Goal: Information Seeking & Learning: Learn about a topic

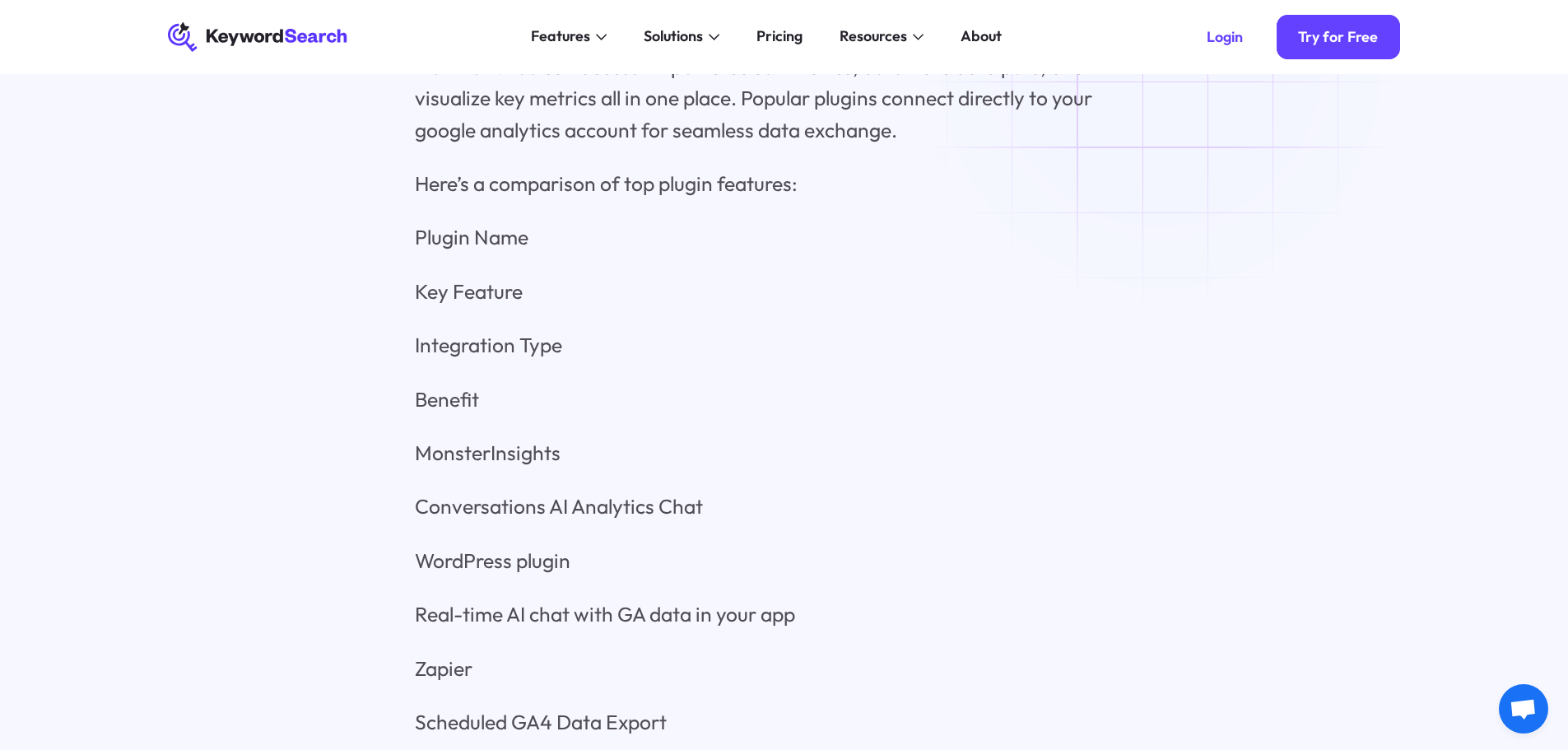
scroll to position [6418, 0]
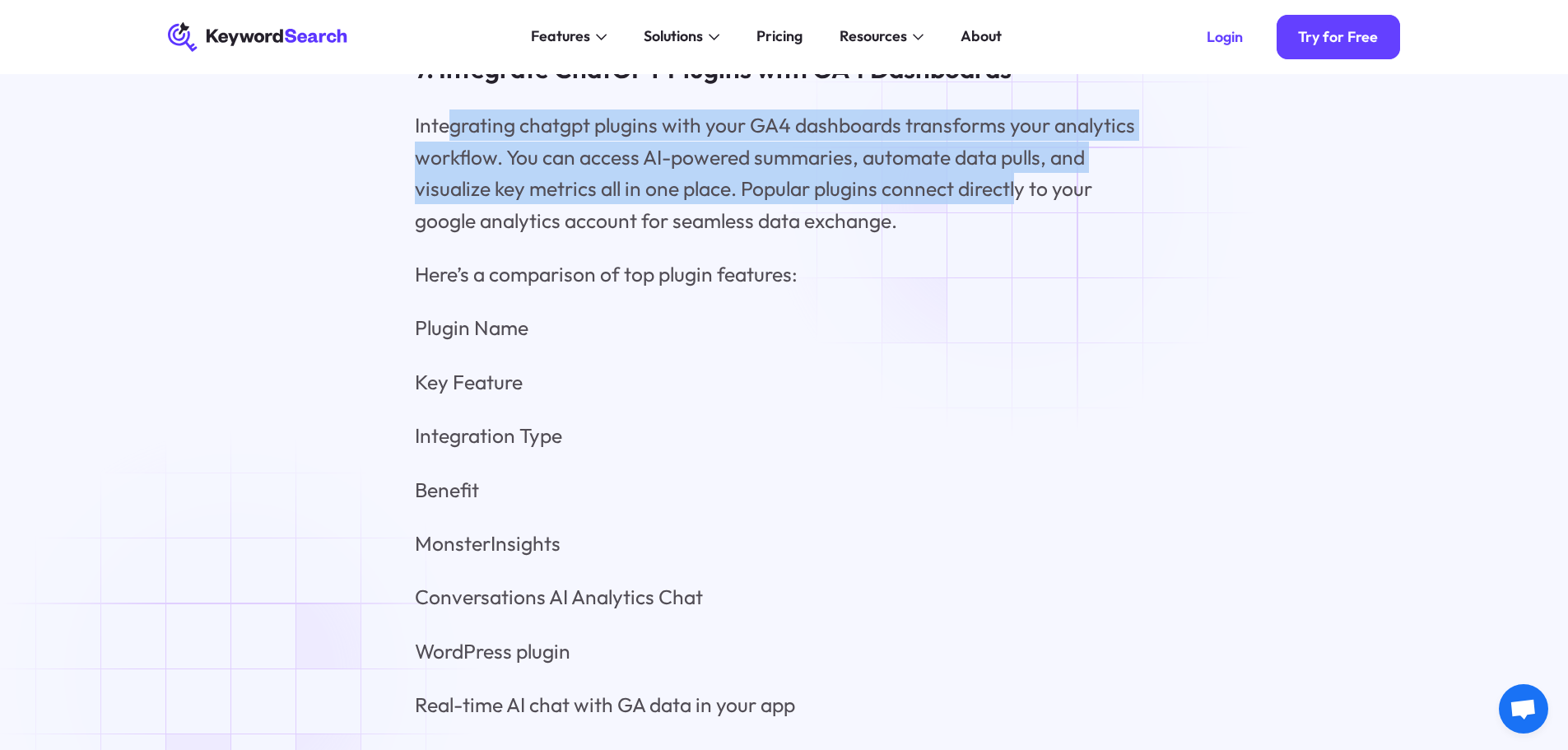
drag, startPoint x: 448, startPoint y: 151, endPoint x: 1020, endPoint y: 198, distance: 573.9
click at [1020, 198] on p "Integrating chatgpt plugins with your GA4 dashboards transforms your analytics …" at bounding box center [783, 173] width 738 height 126
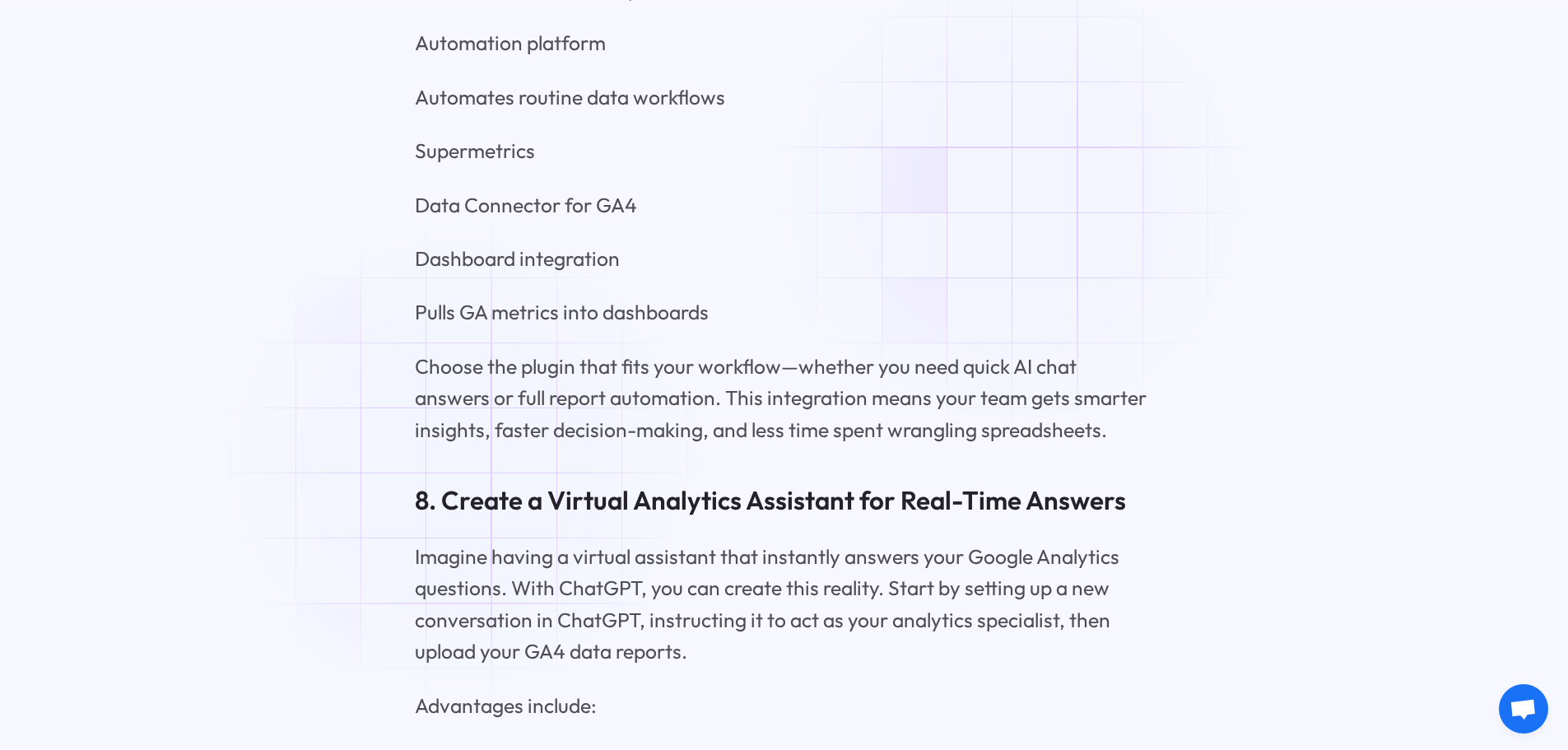
scroll to position [7652, 0]
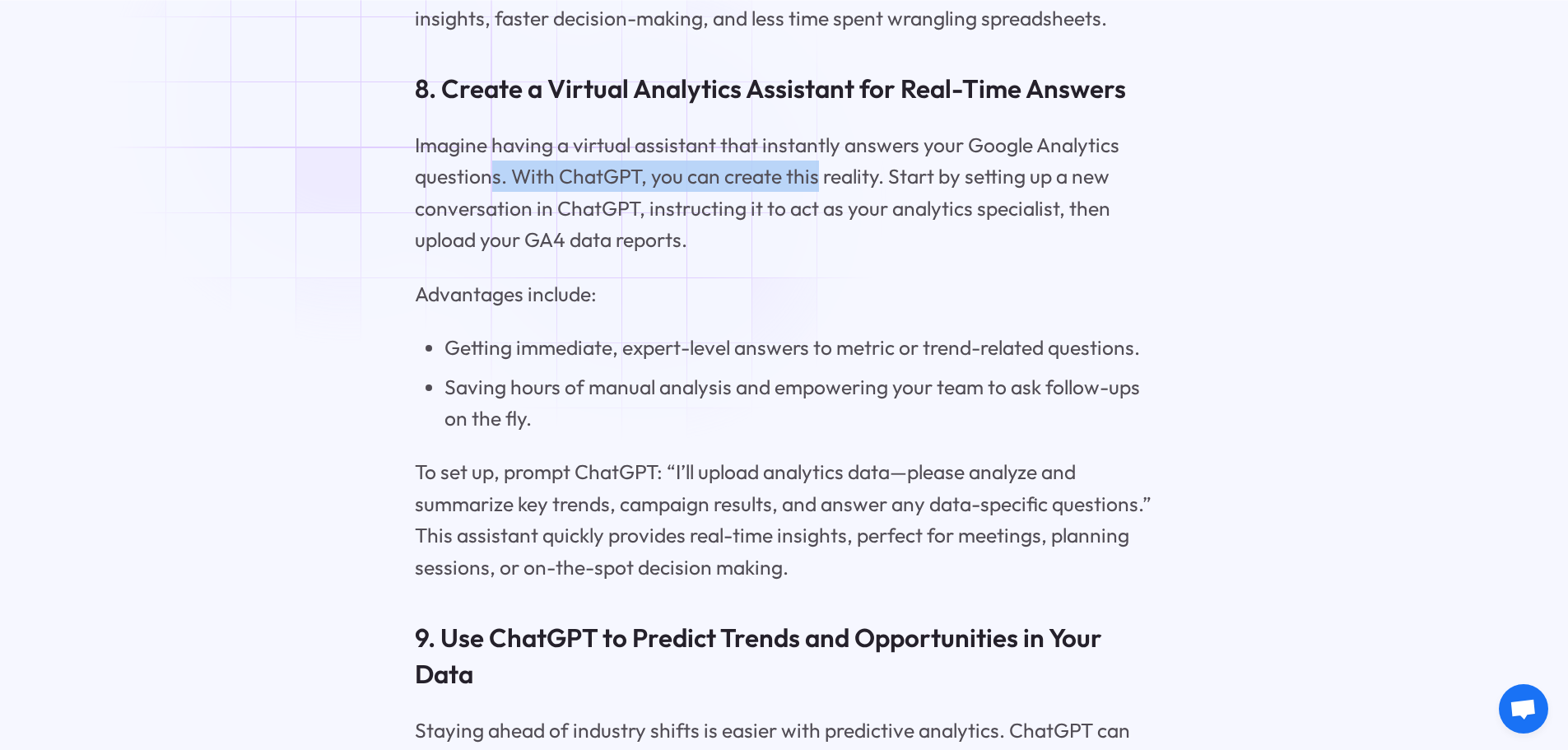
drag, startPoint x: 526, startPoint y: 189, endPoint x: 818, endPoint y: 216, distance: 293.2
click at [818, 216] on p "Imagine having a virtual assistant that instantly answers your Google Analytics…" at bounding box center [783, 192] width 738 height 126
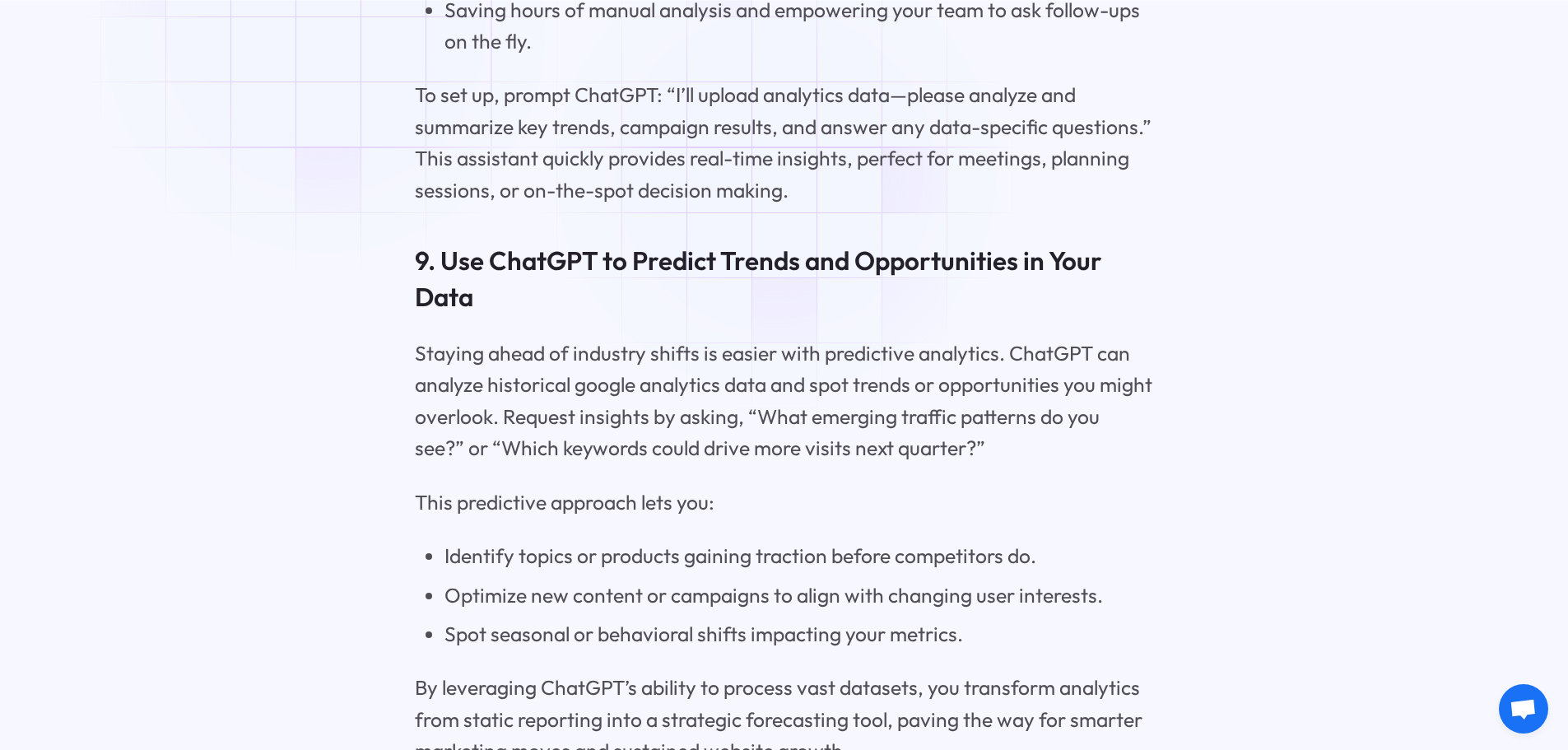
scroll to position [8146, 0]
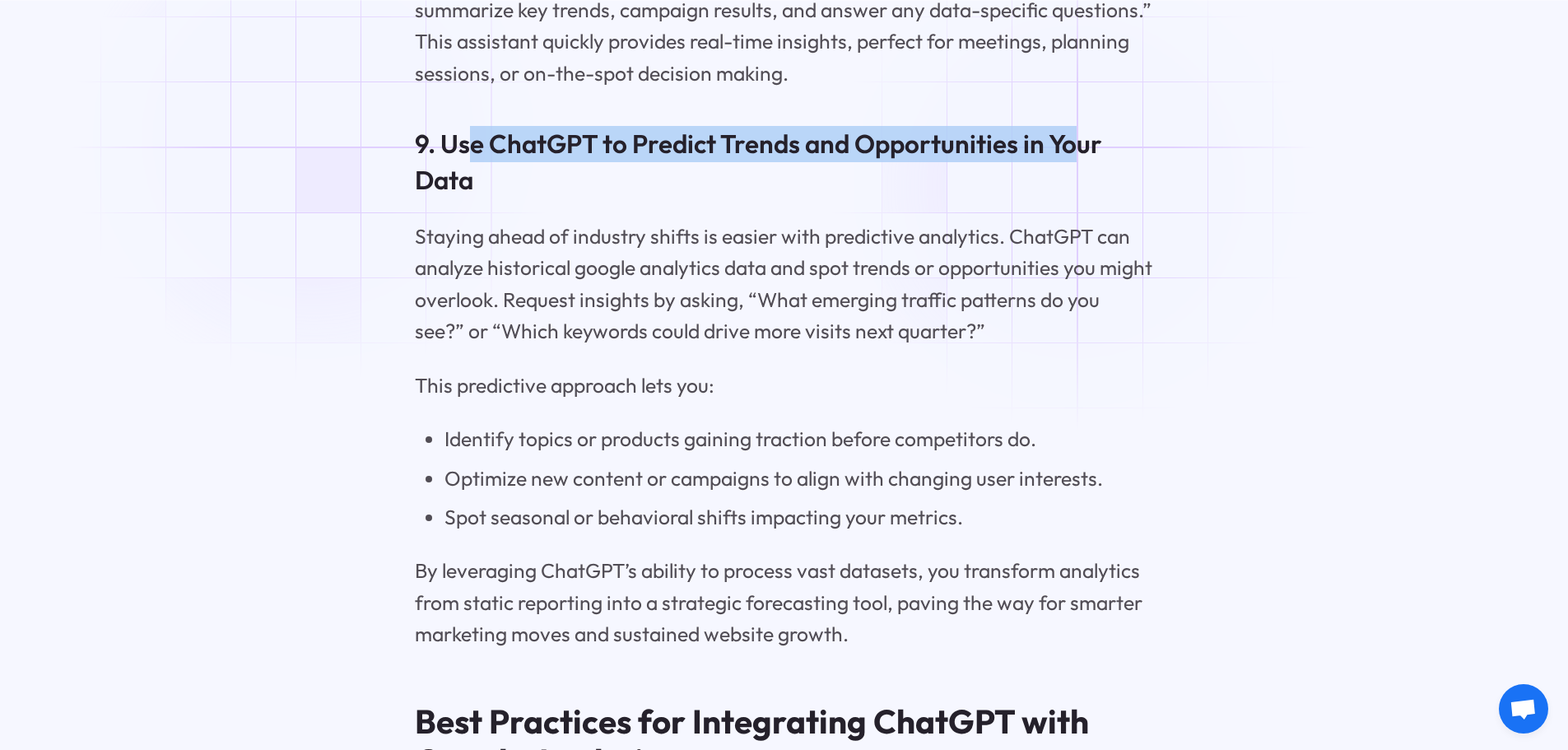
drag, startPoint x: 465, startPoint y: 172, endPoint x: 1082, endPoint y: 187, distance: 617.2
click at [1082, 187] on h3 "9. Use ChatGPT to Predict Trends and Opportunities in Your Data" at bounding box center [783, 162] width 738 height 73
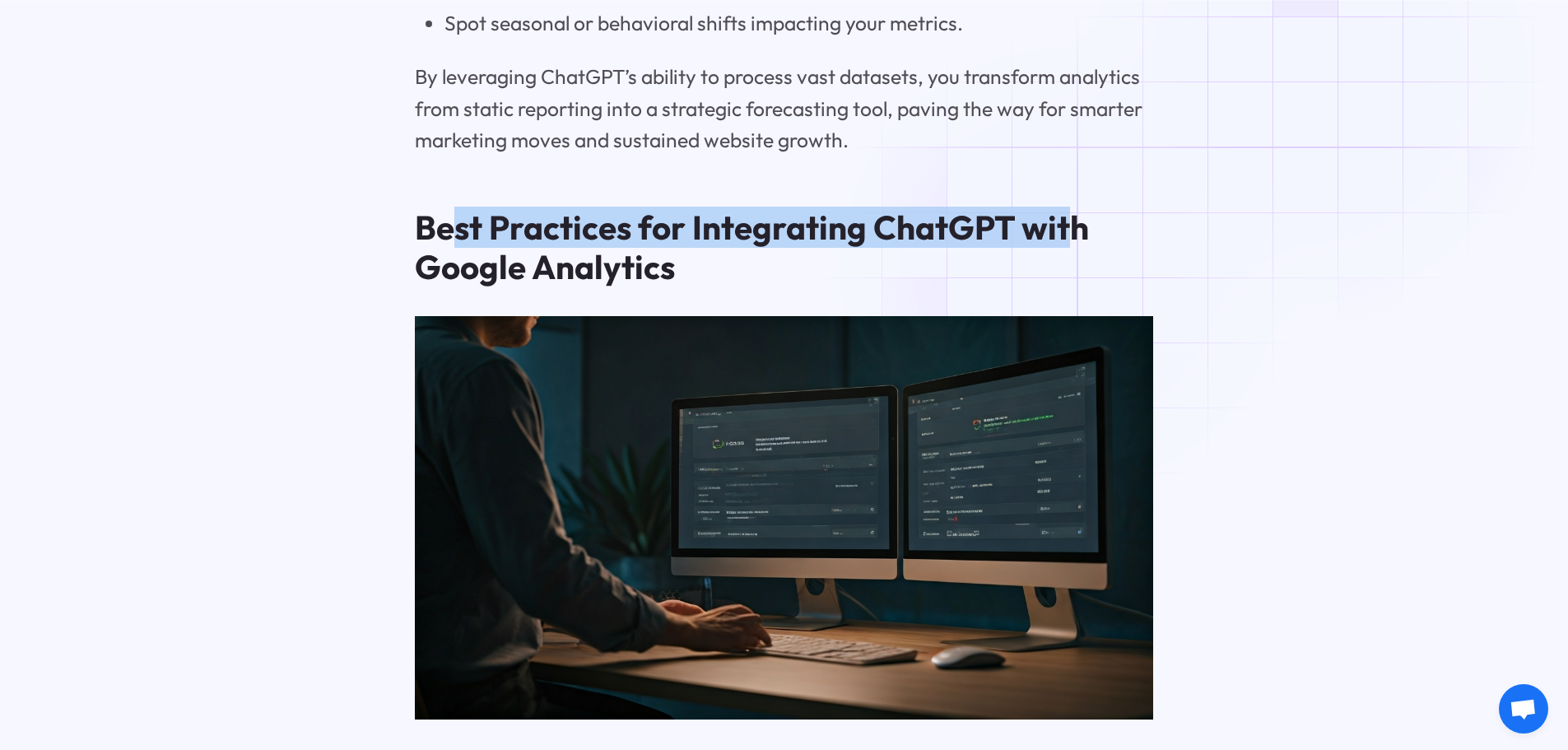
drag, startPoint x: 444, startPoint y: 263, endPoint x: 1069, endPoint y: 270, distance: 625.0
click at [1069, 270] on h2 "Best Practices for Integrating ChatGPT with Google Analytics" at bounding box center [783, 247] width 738 height 79
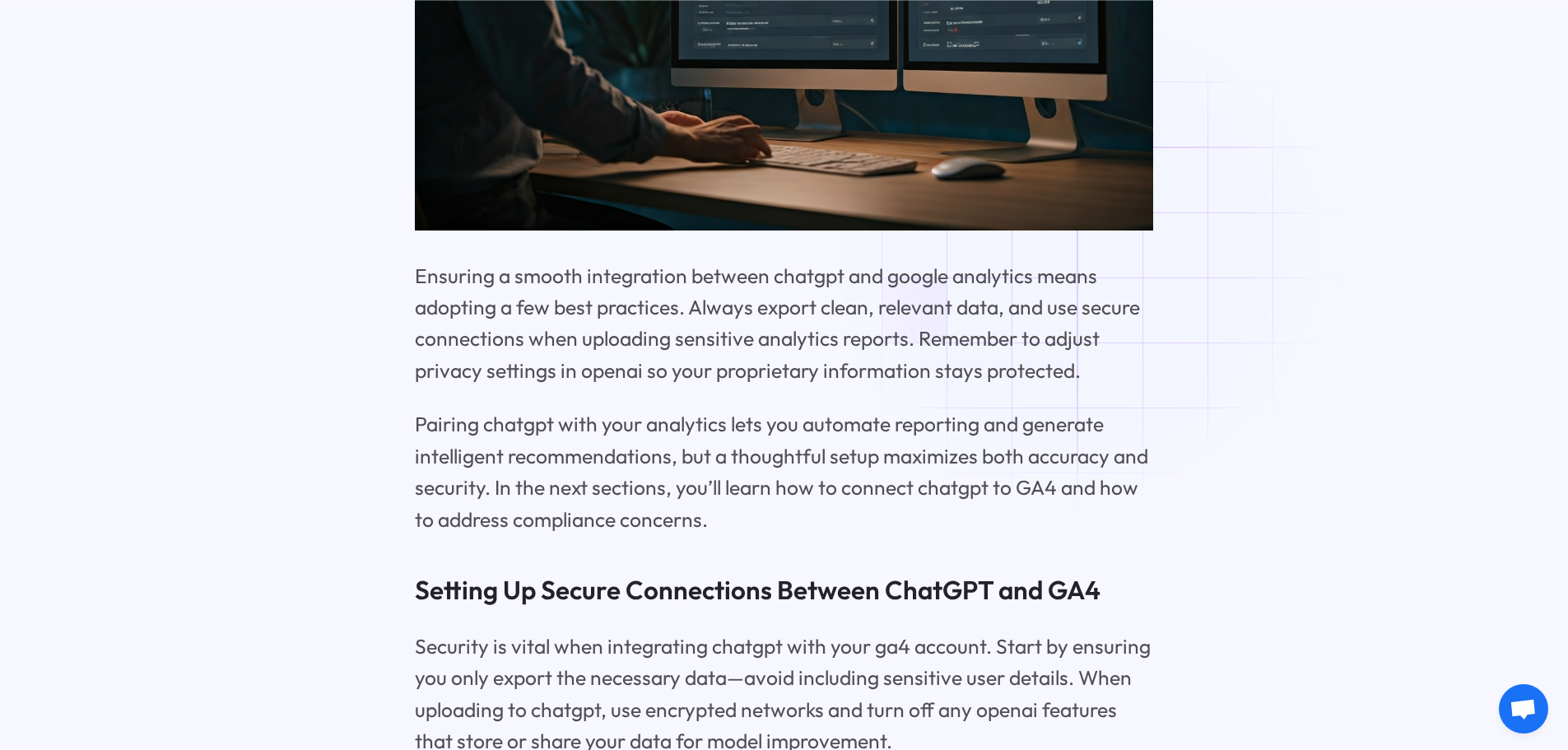
scroll to position [9134, 0]
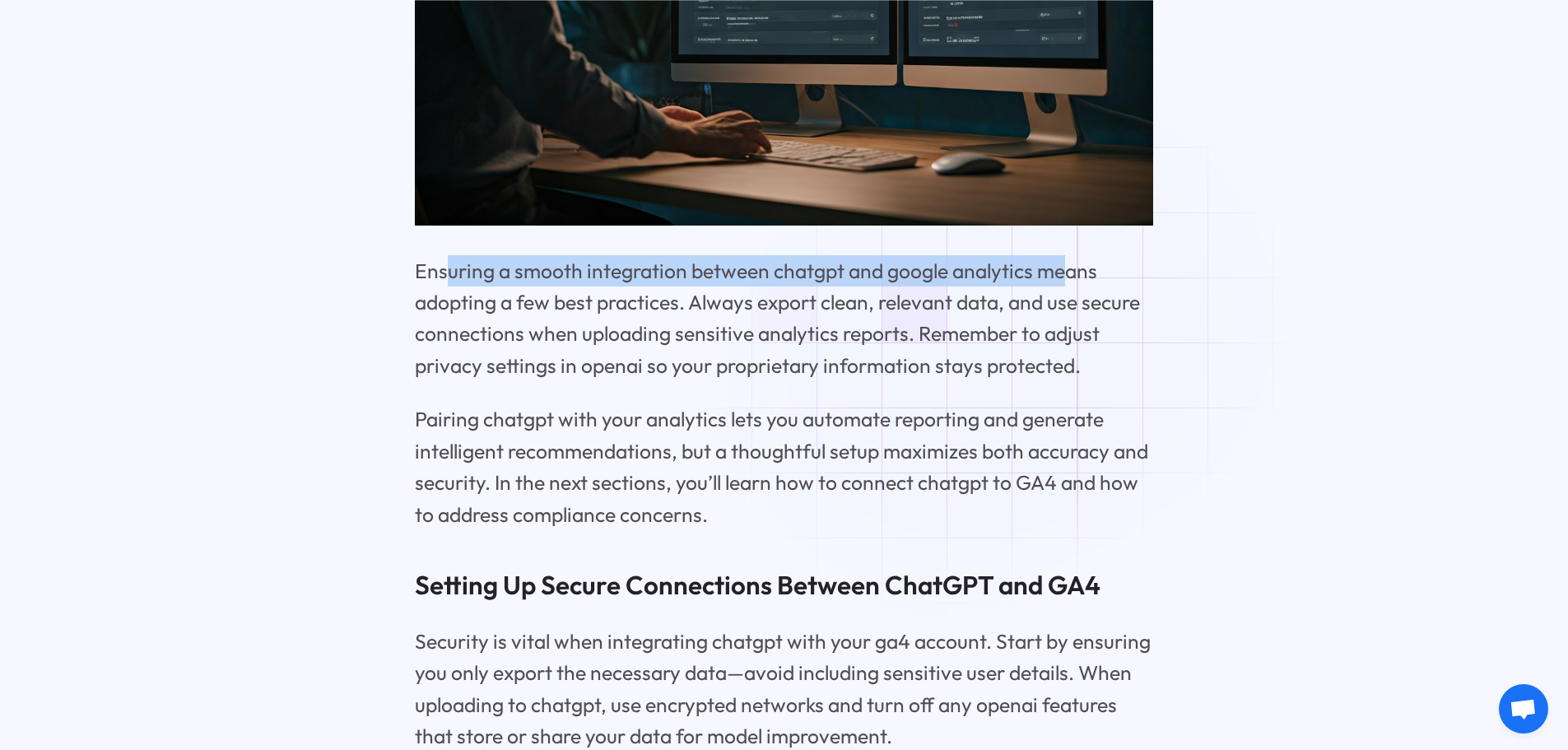
drag, startPoint x: 450, startPoint y: 302, endPoint x: 1062, endPoint y: 317, distance: 612.2
click at [1062, 317] on p "Ensuring a smooth integration between chatgpt and google analytics means adopti…" at bounding box center [783, 318] width 738 height 126
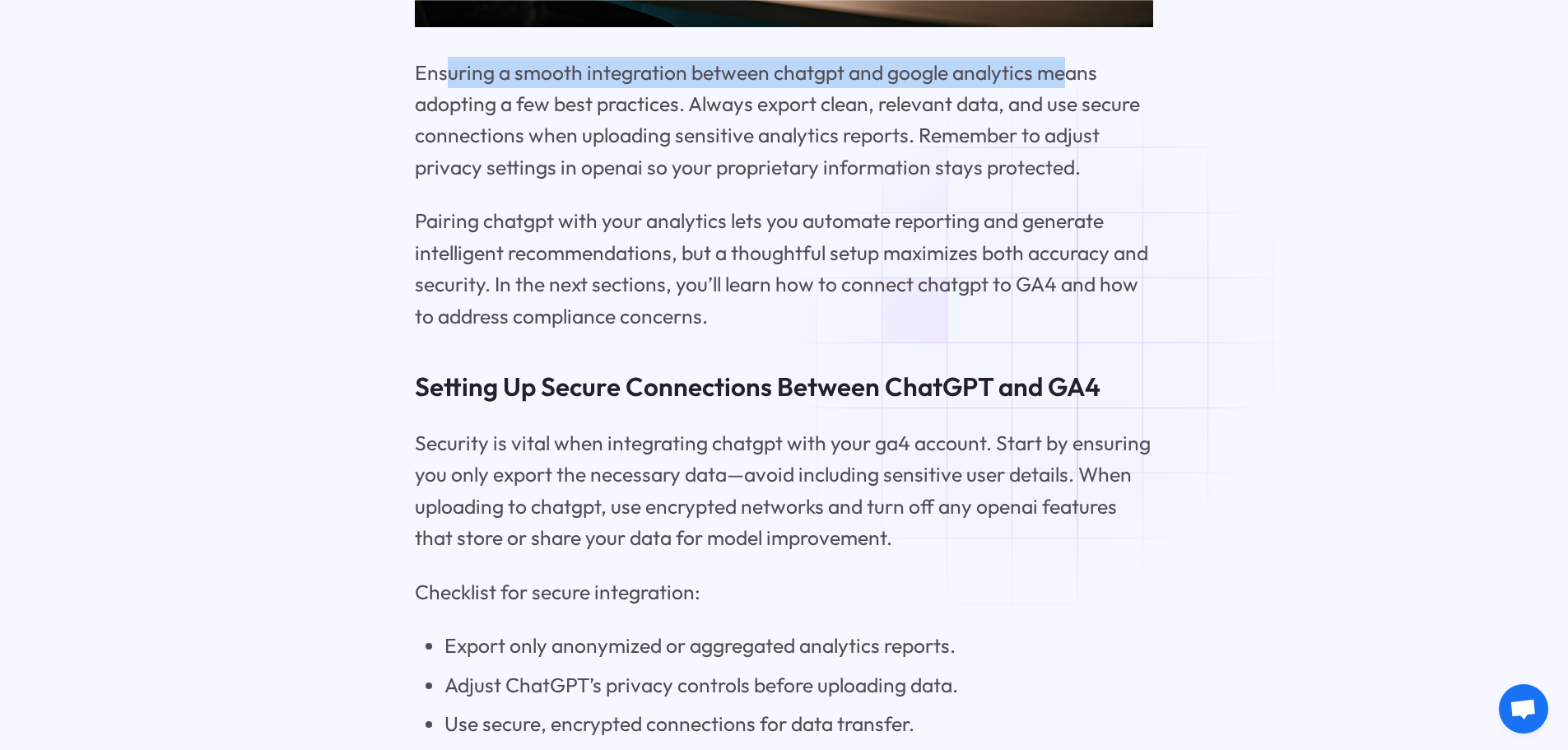
scroll to position [9381, 0]
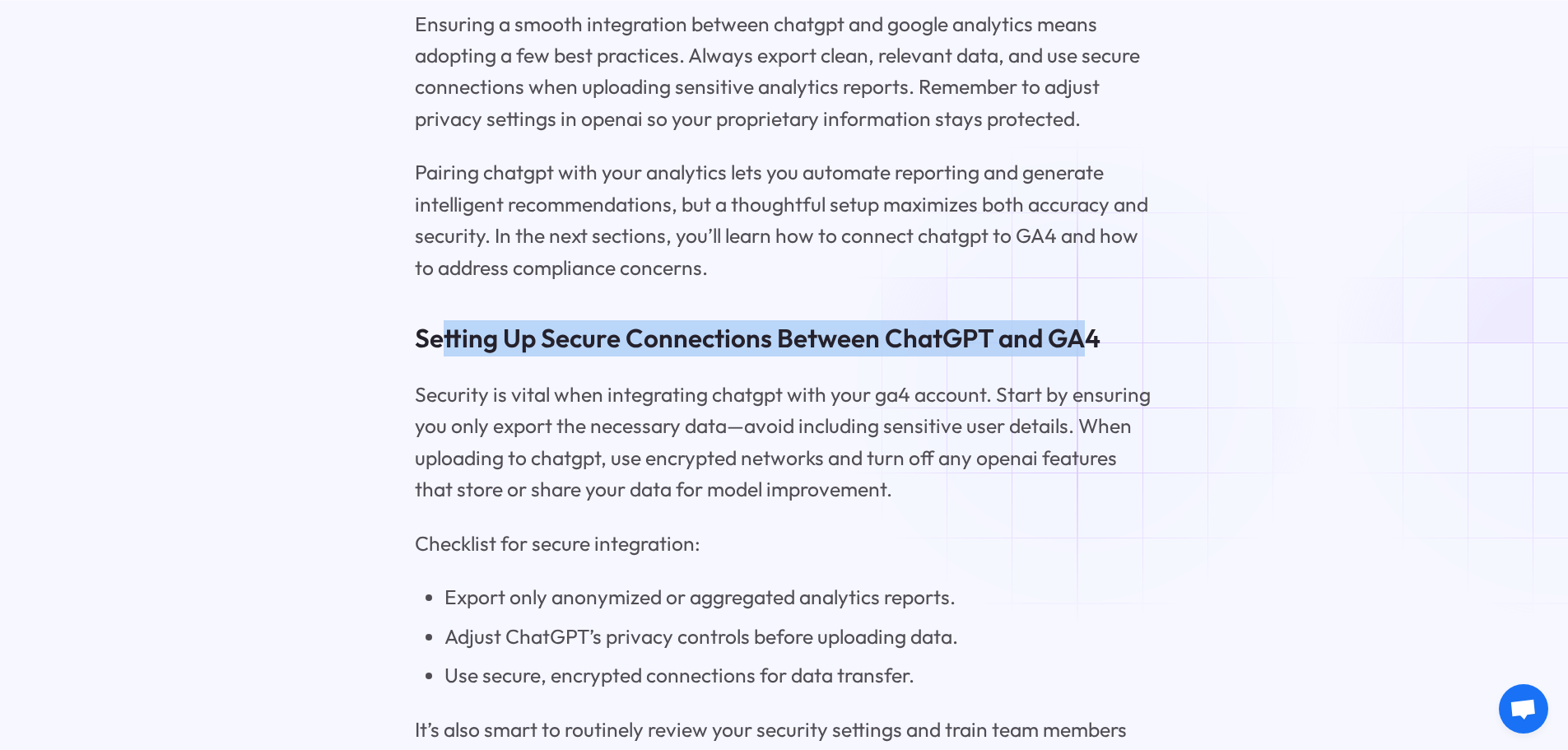
drag, startPoint x: 435, startPoint y: 369, endPoint x: 1086, endPoint y: 381, distance: 651.1
click at [1086, 357] on h3 "Setting Up Secure Connections Between ChatGPT and GA4" at bounding box center [783, 338] width 738 height 36
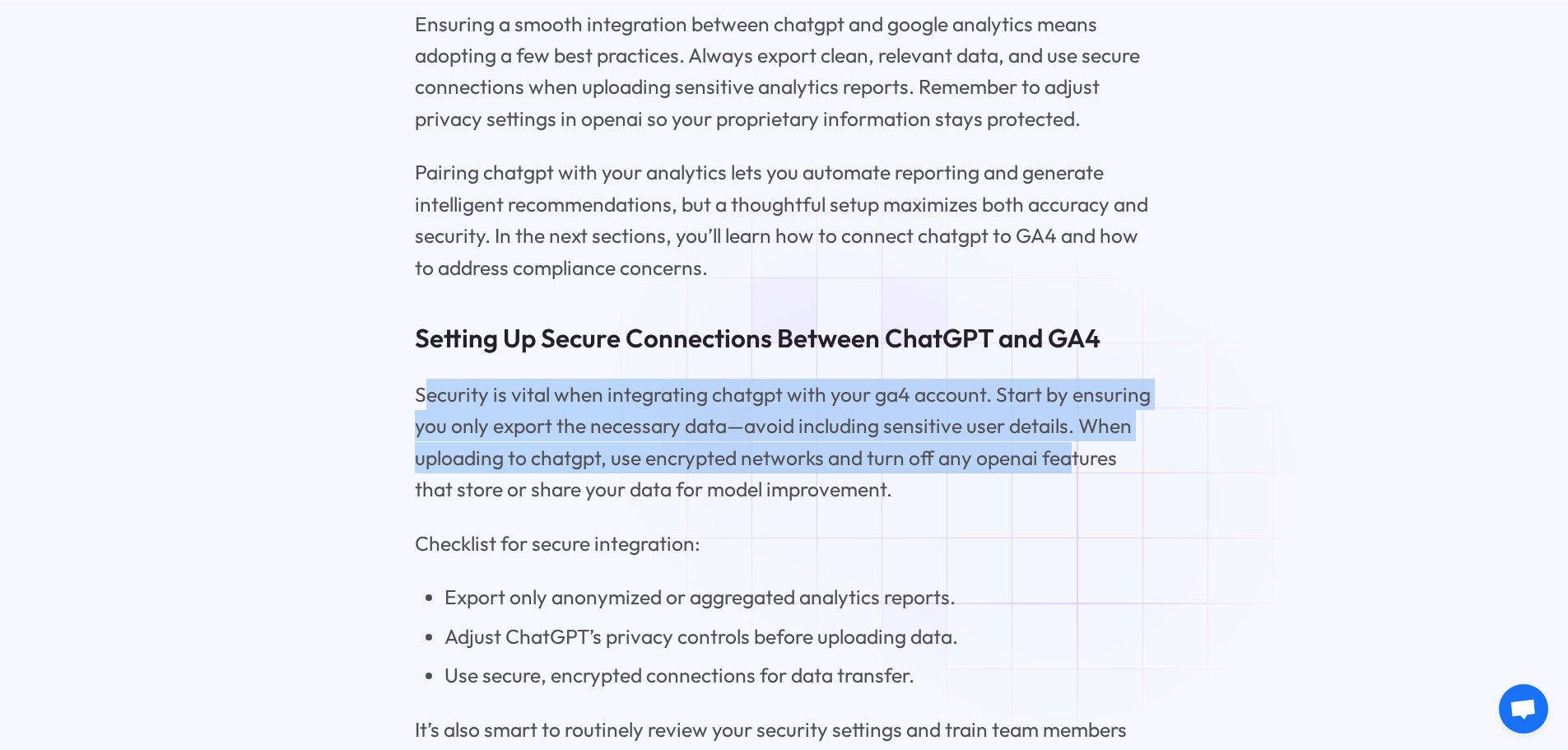
drag, startPoint x: 429, startPoint y: 429, endPoint x: 1055, endPoint y: 499, distance: 629.9
click at [1065, 501] on p "Security is vital when integrating chatgpt with your ga4 account. Start by ensu…" at bounding box center [783, 441] width 738 height 126
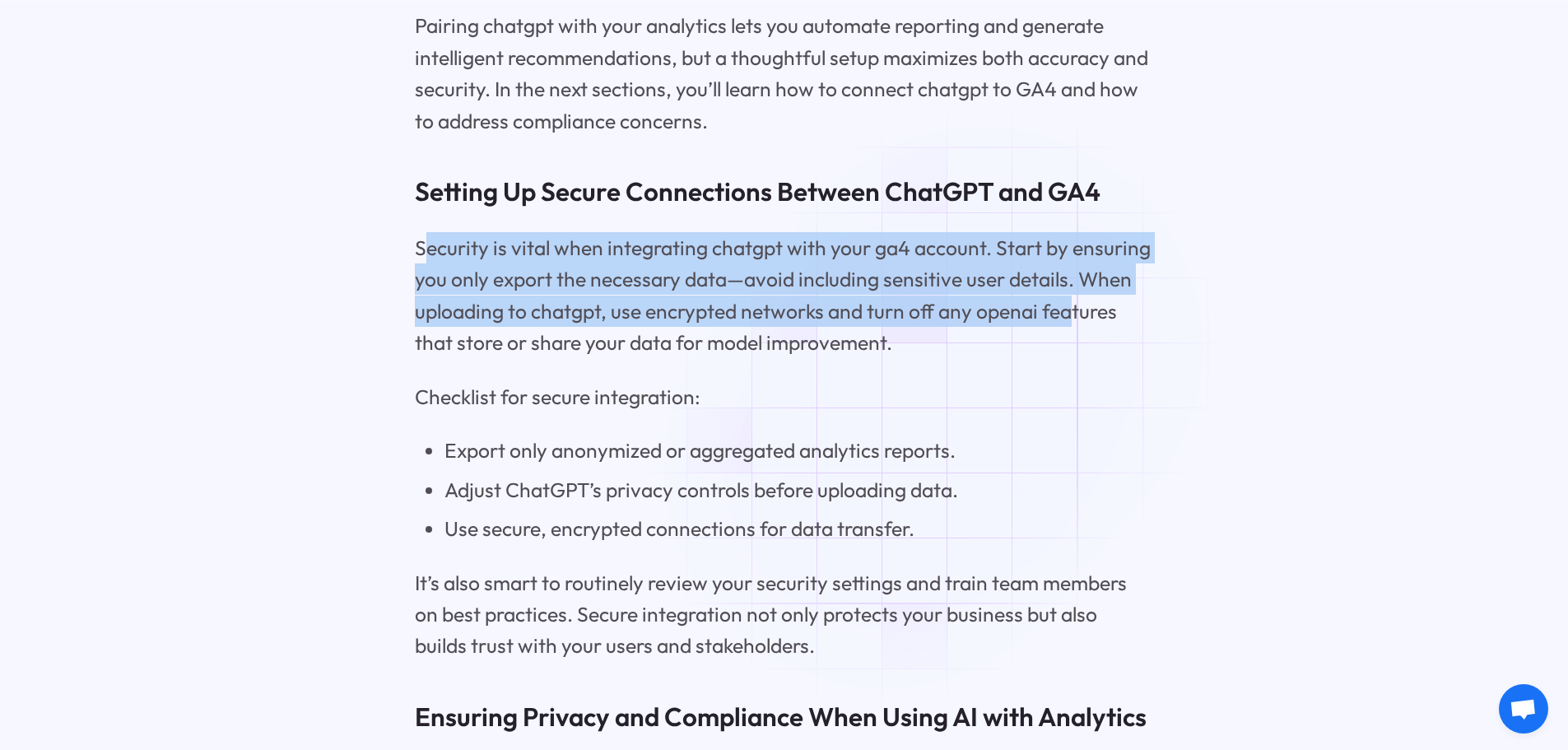
scroll to position [9711, 0]
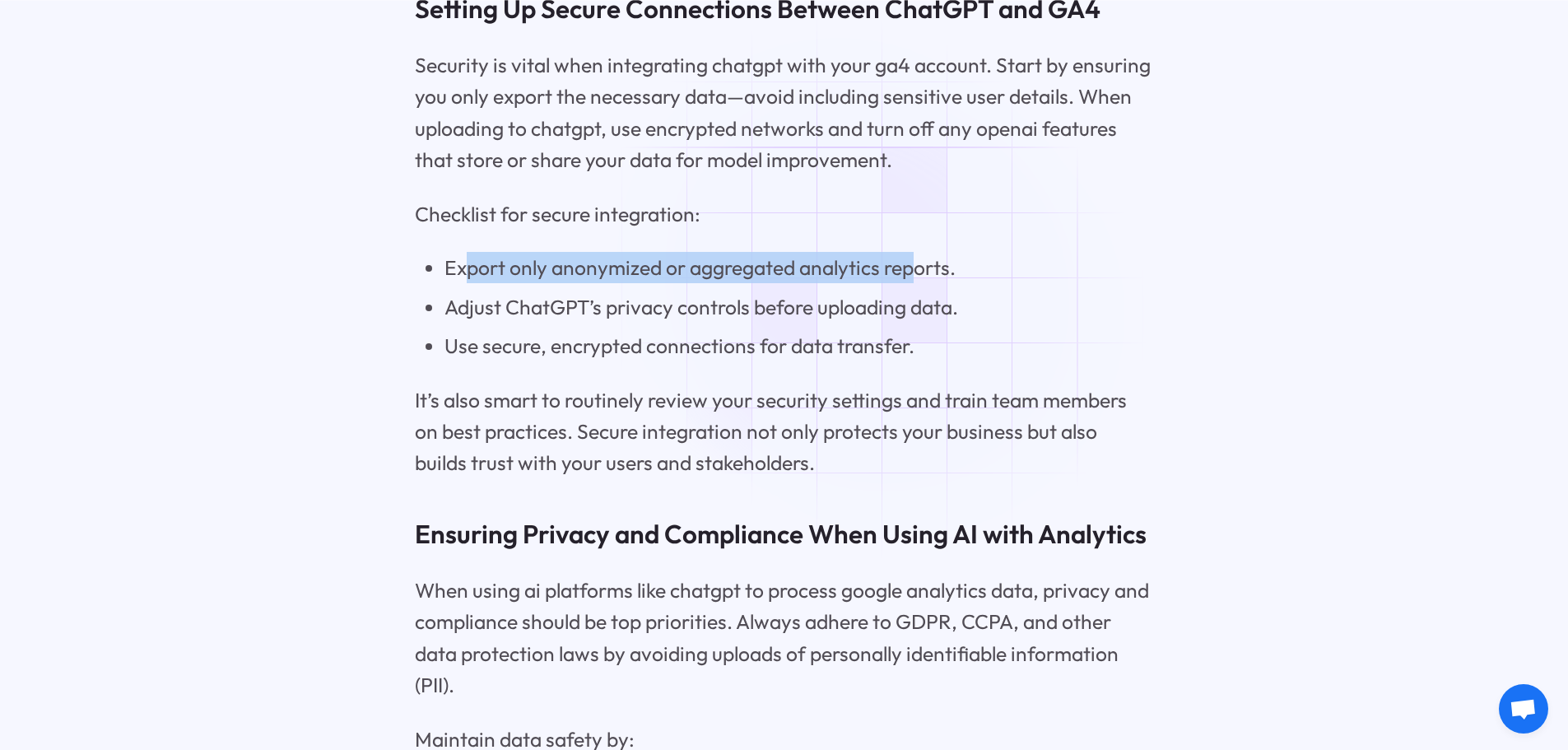
drag, startPoint x: 462, startPoint y: 305, endPoint x: 911, endPoint y: 316, distance: 449.1
click at [911, 283] on li "Export only anonymized or aggregated analytics reports." at bounding box center [798, 268] width 709 height 31
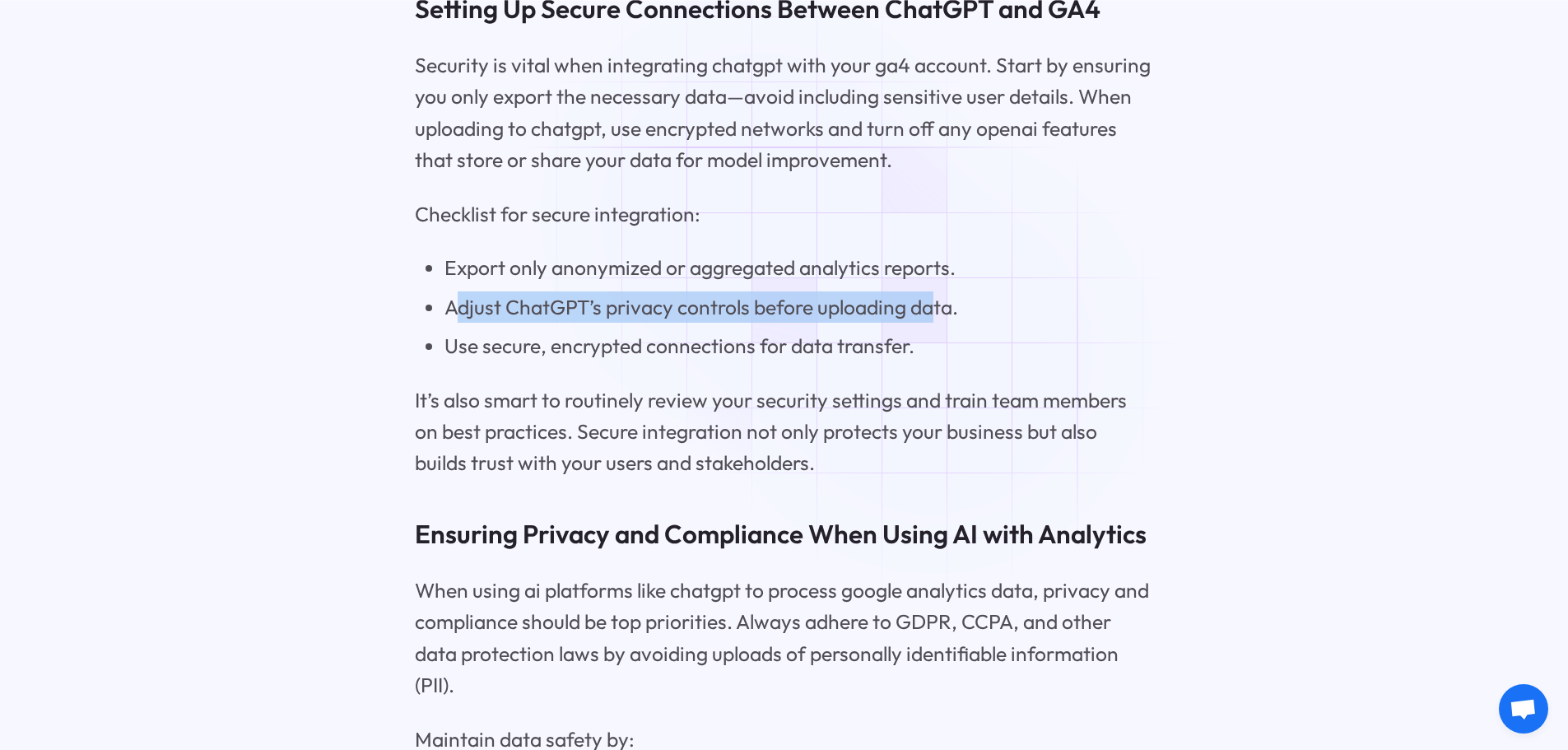
drag, startPoint x: 452, startPoint y: 348, endPoint x: 939, endPoint y: 353, distance: 487.0
click at [939, 323] on li "Adjust ChatGPT’s privacy controls before uploading data." at bounding box center [798, 307] width 709 height 31
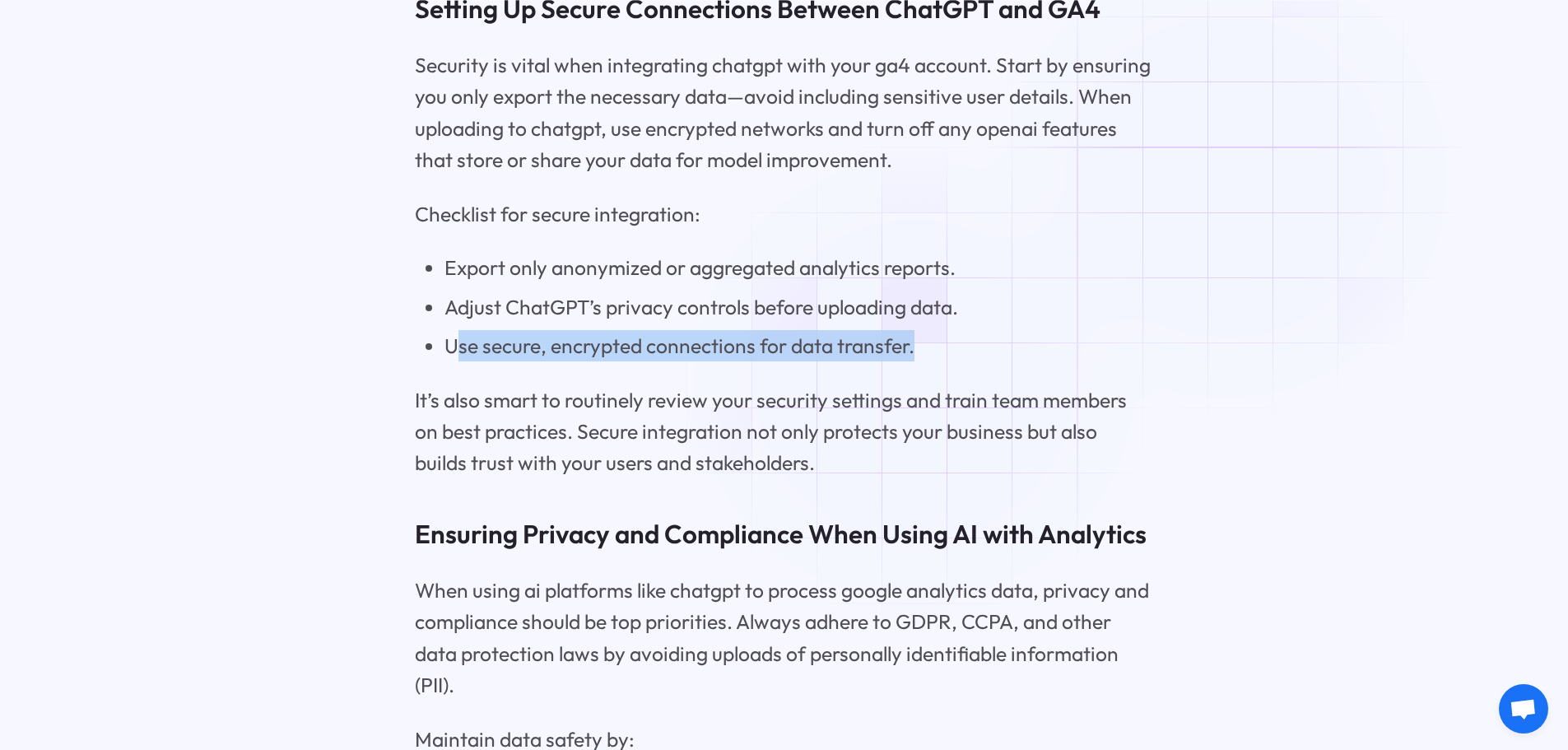
drag, startPoint x: 458, startPoint y: 377, endPoint x: 922, endPoint y: 380, distance: 464.0
click at [922, 362] on li "Use secure, encrypted connections for data transfer." at bounding box center [798, 346] width 709 height 31
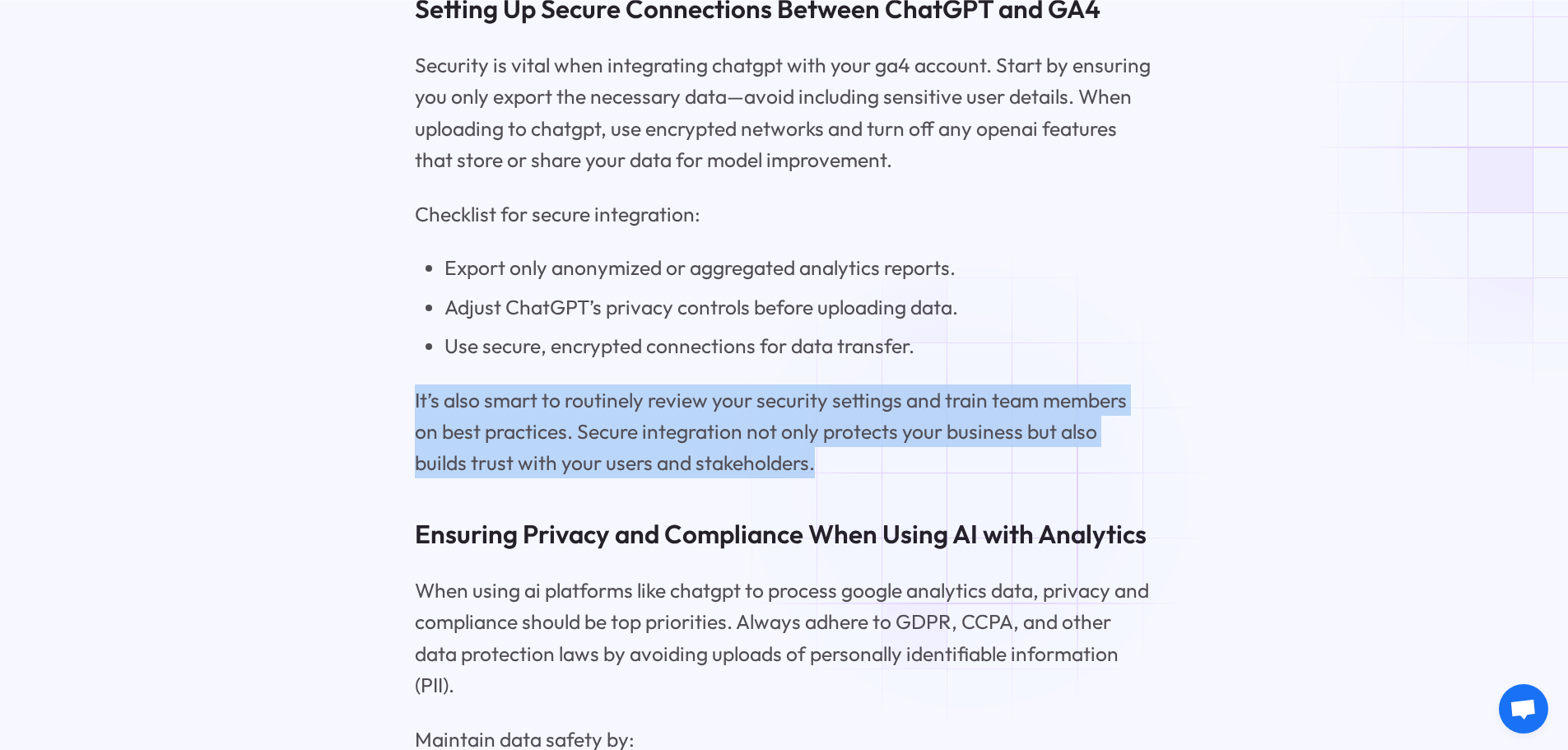
drag, startPoint x: 411, startPoint y: 430, endPoint x: 928, endPoint y: 479, distance: 519.3
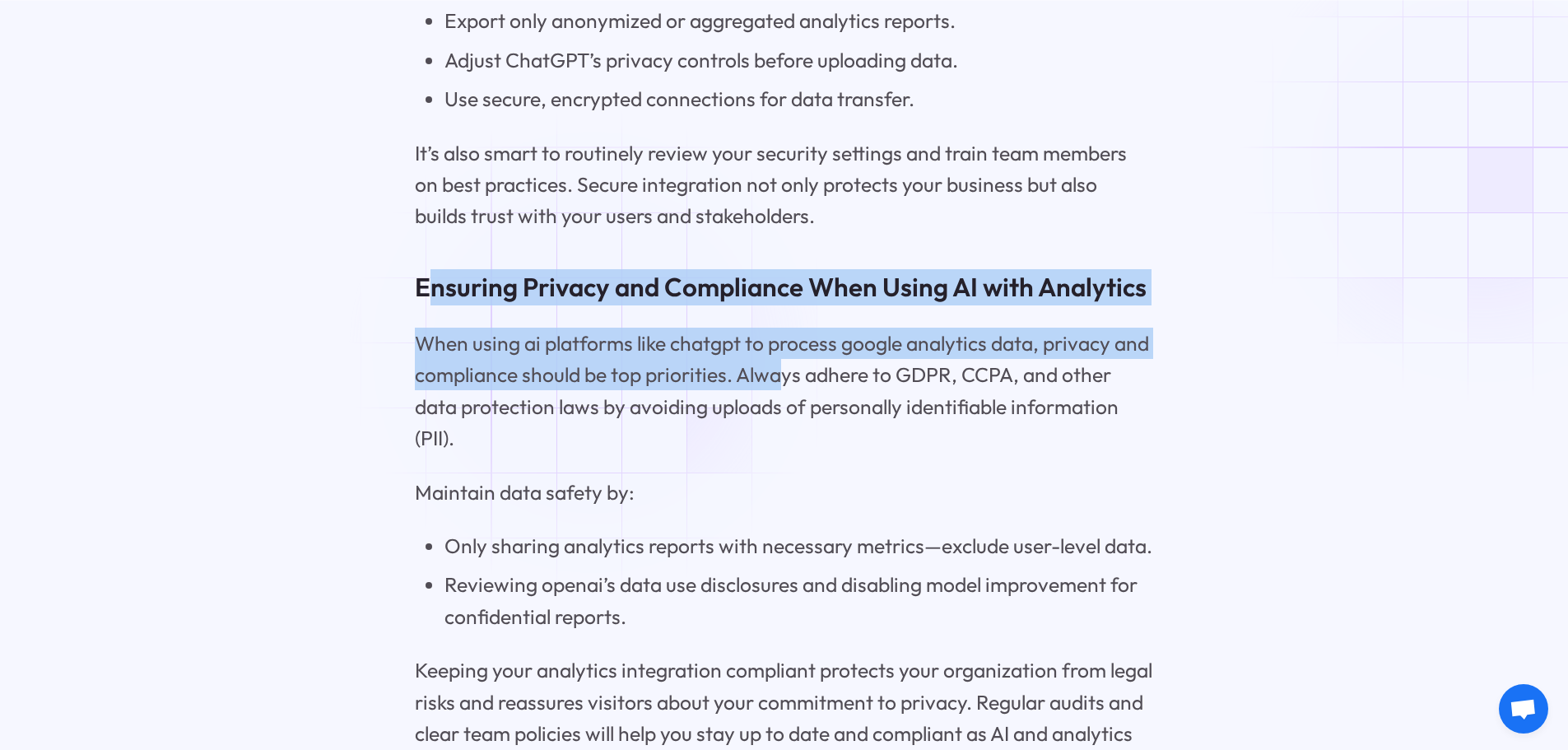
drag, startPoint x: 424, startPoint y: 334, endPoint x: 783, endPoint y: 445, distance: 375.8
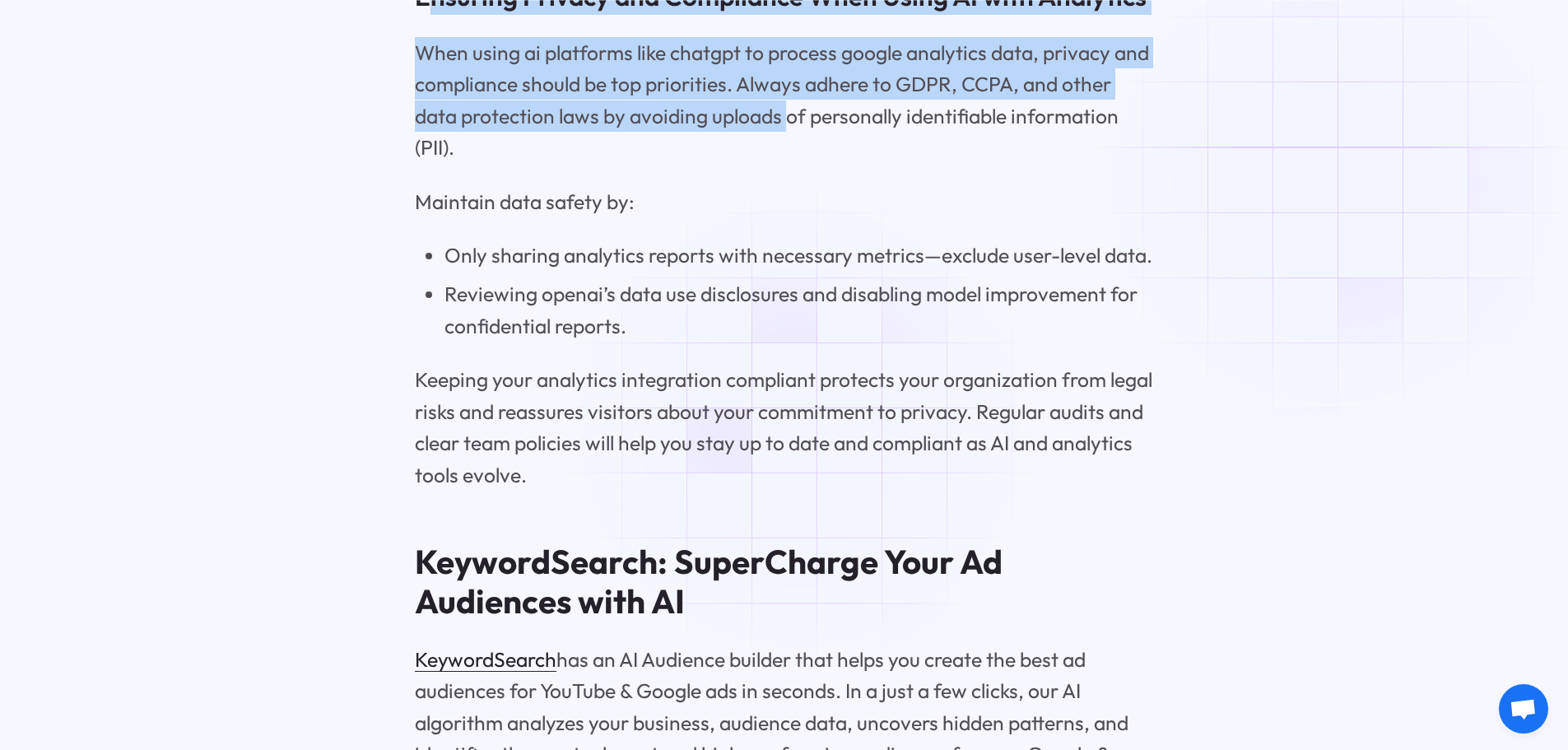
scroll to position [10370, 0]
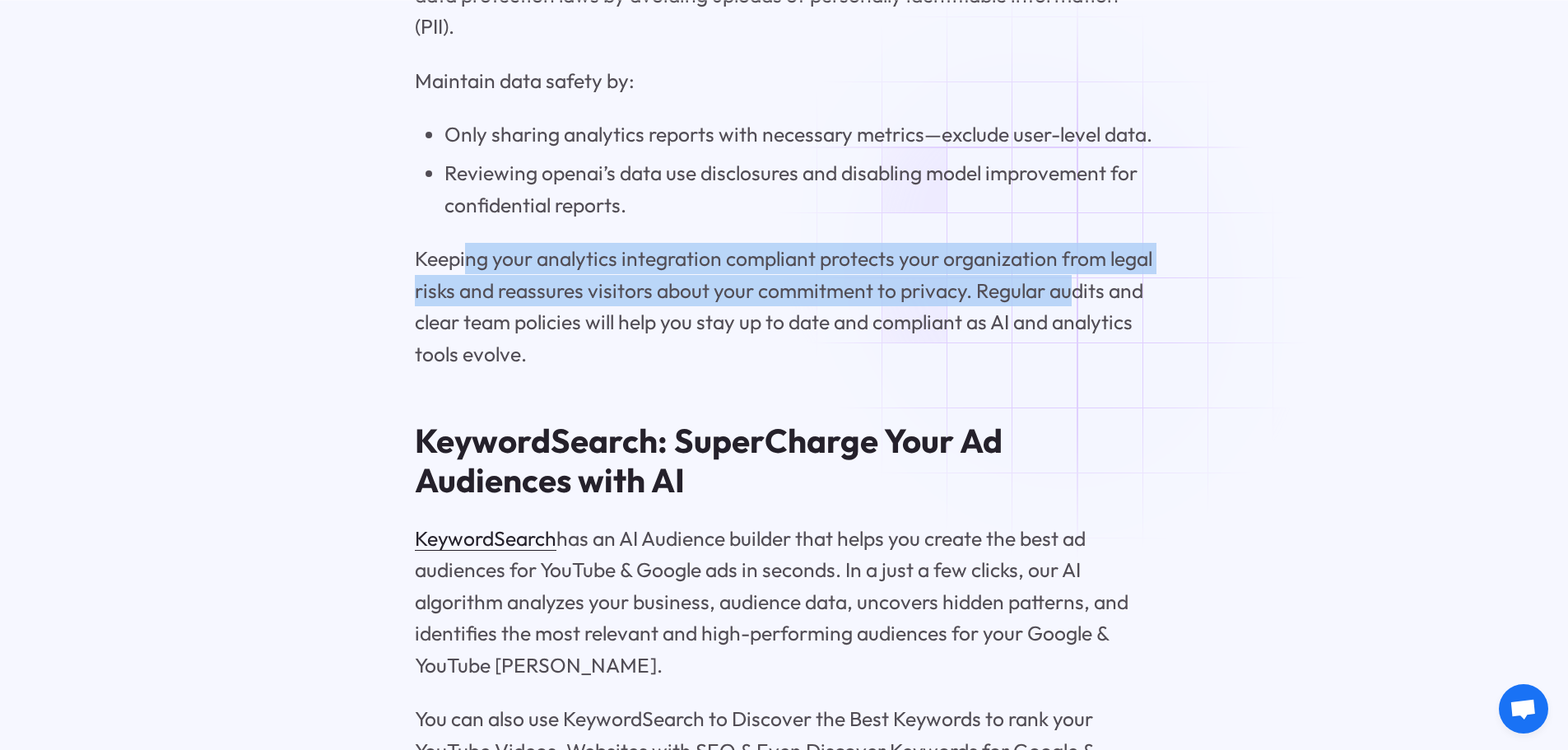
drag, startPoint x: 466, startPoint y: 305, endPoint x: 1077, endPoint y: 317, distance: 611.1
click at [1077, 317] on p "Keeping your analytics integration compliant protects your organization from le…" at bounding box center [783, 306] width 738 height 126
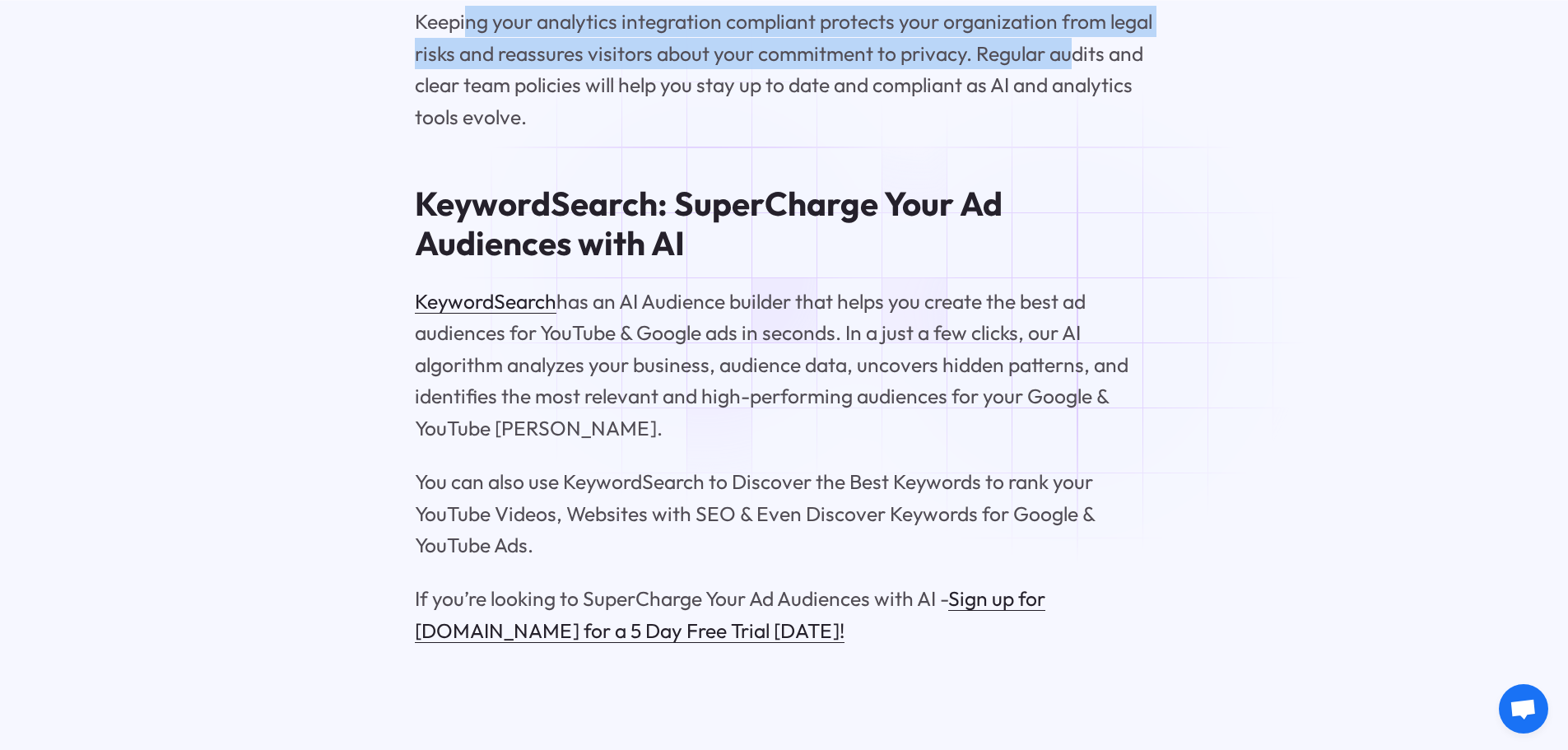
scroll to position [10617, 0]
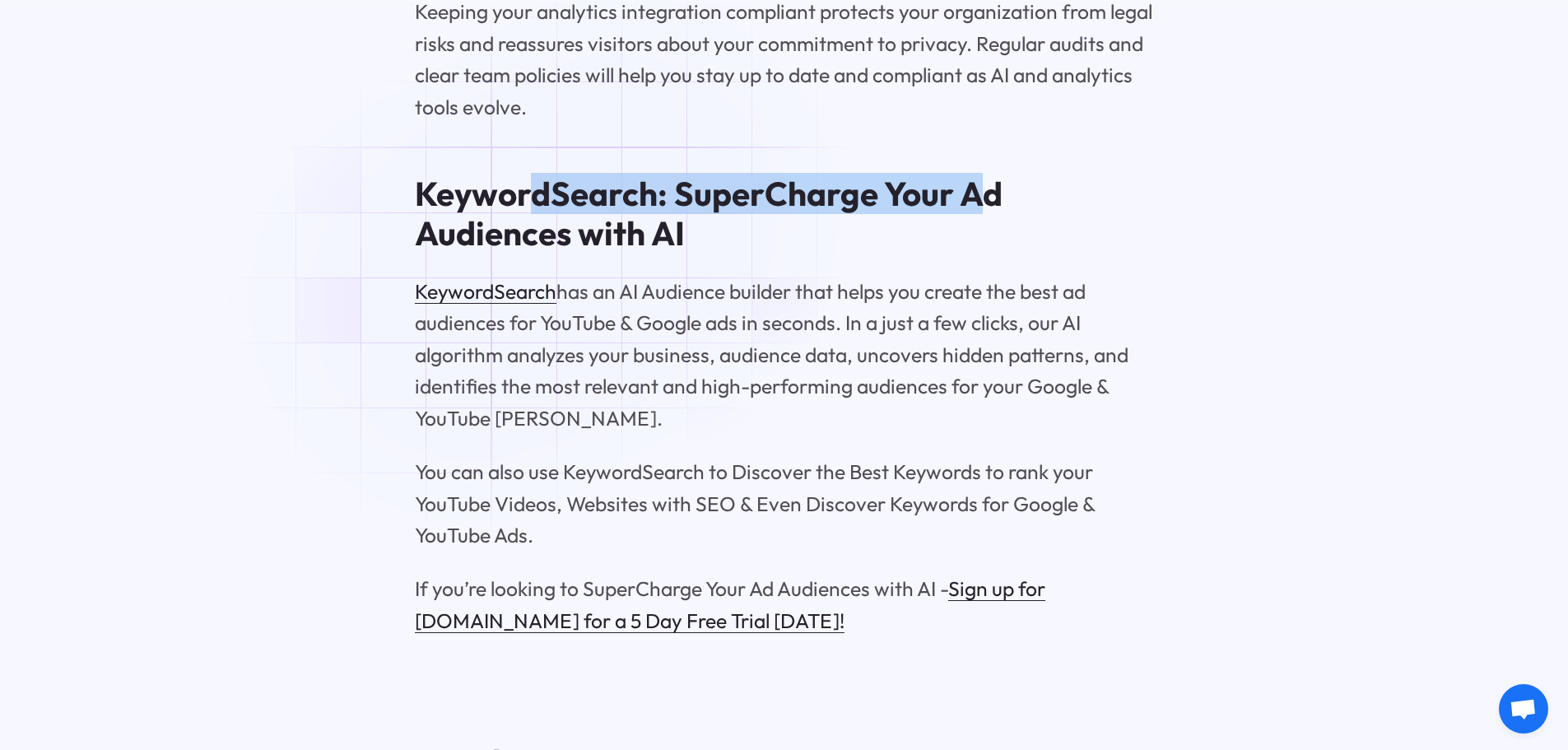
drag, startPoint x: 968, startPoint y: 229, endPoint x: 533, endPoint y: 214, distance: 435.3
click at [533, 214] on strong "KeywordSearch: SuperCharge Your Ad Audiences with AI" at bounding box center [709, 213] width 588 height 80
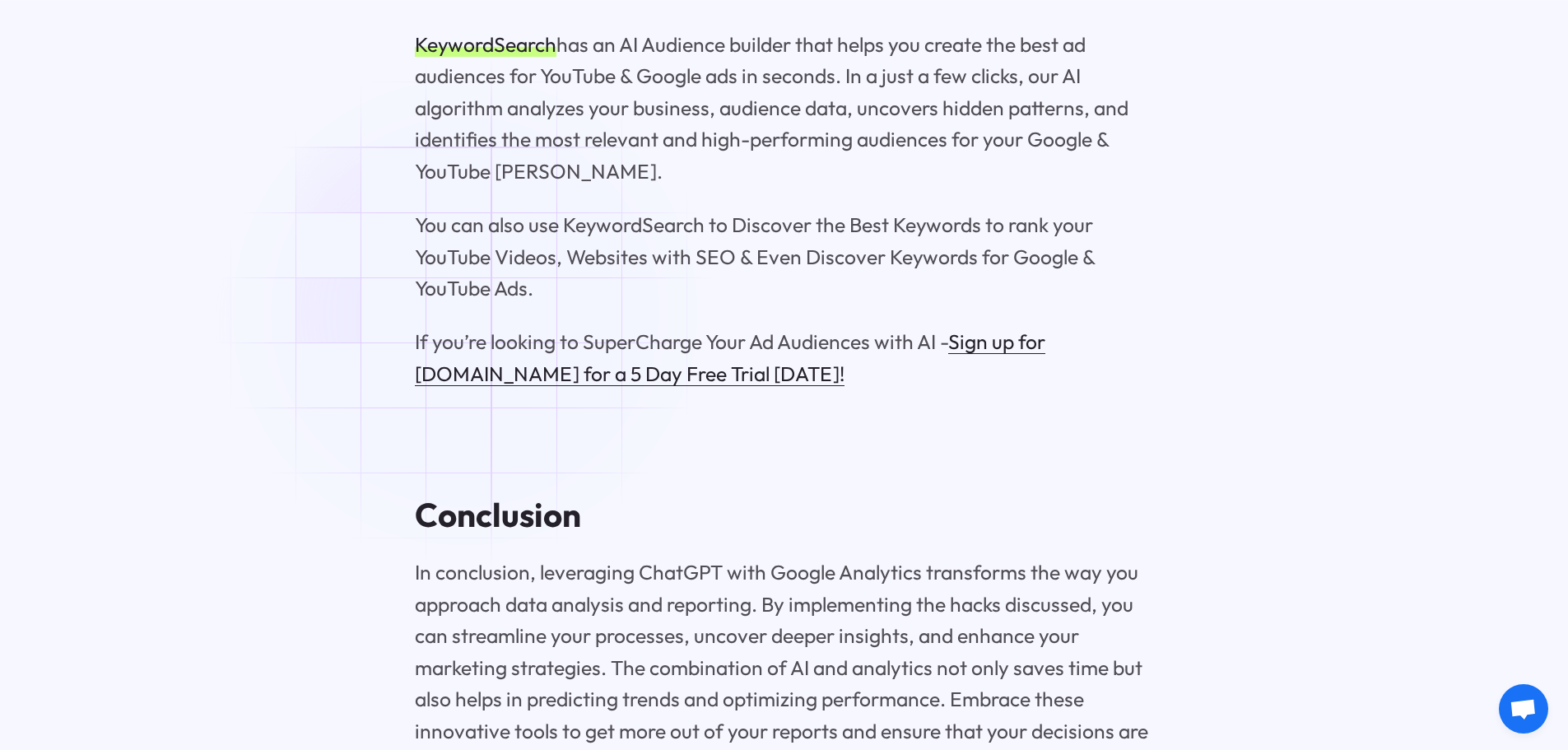
scroll to position [11275, 0]
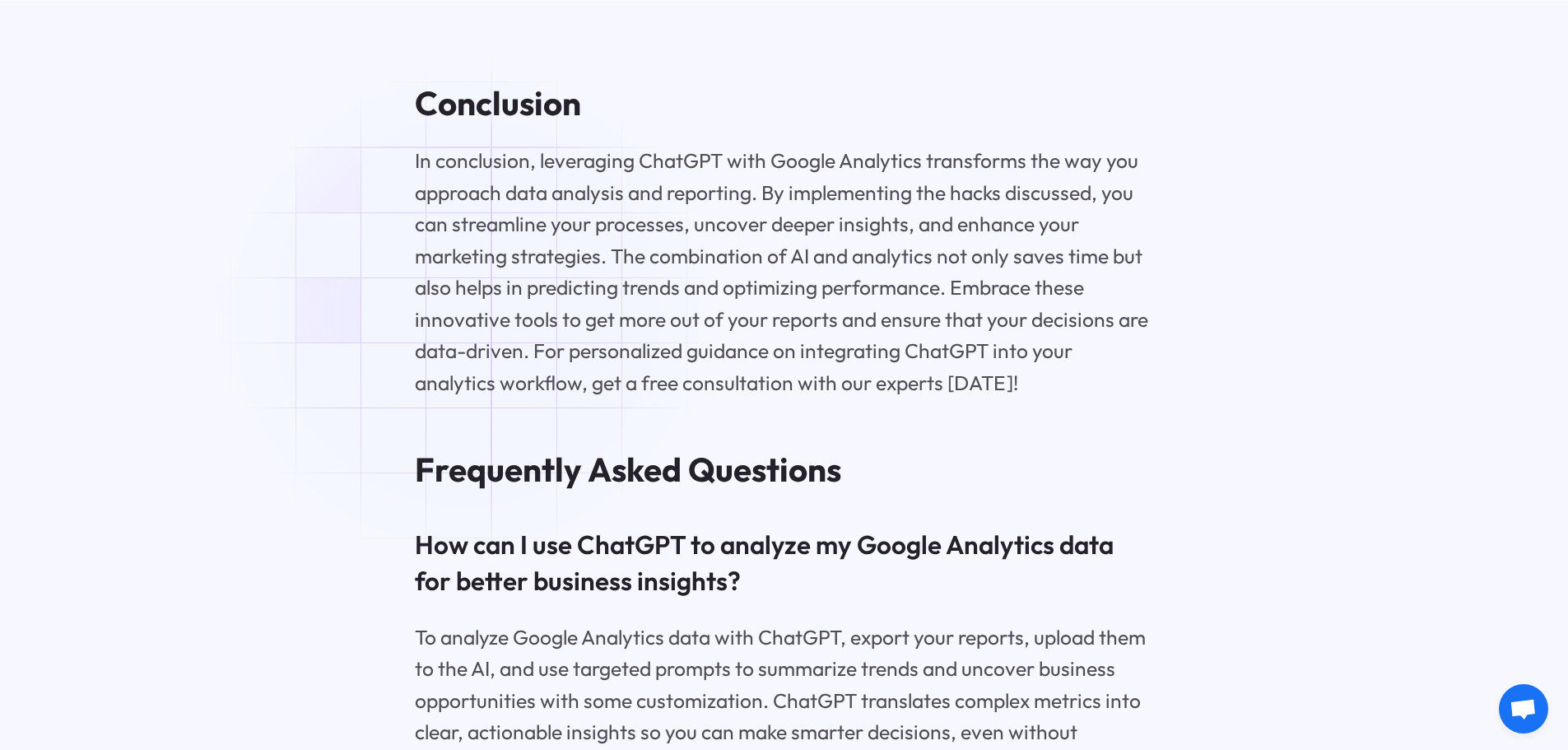
click at [464, 325] on p "In conclusion, leveraging ChatGPT with Google Analytics transforms the way you …" at bounding box center [783, 272] width 738 height 254
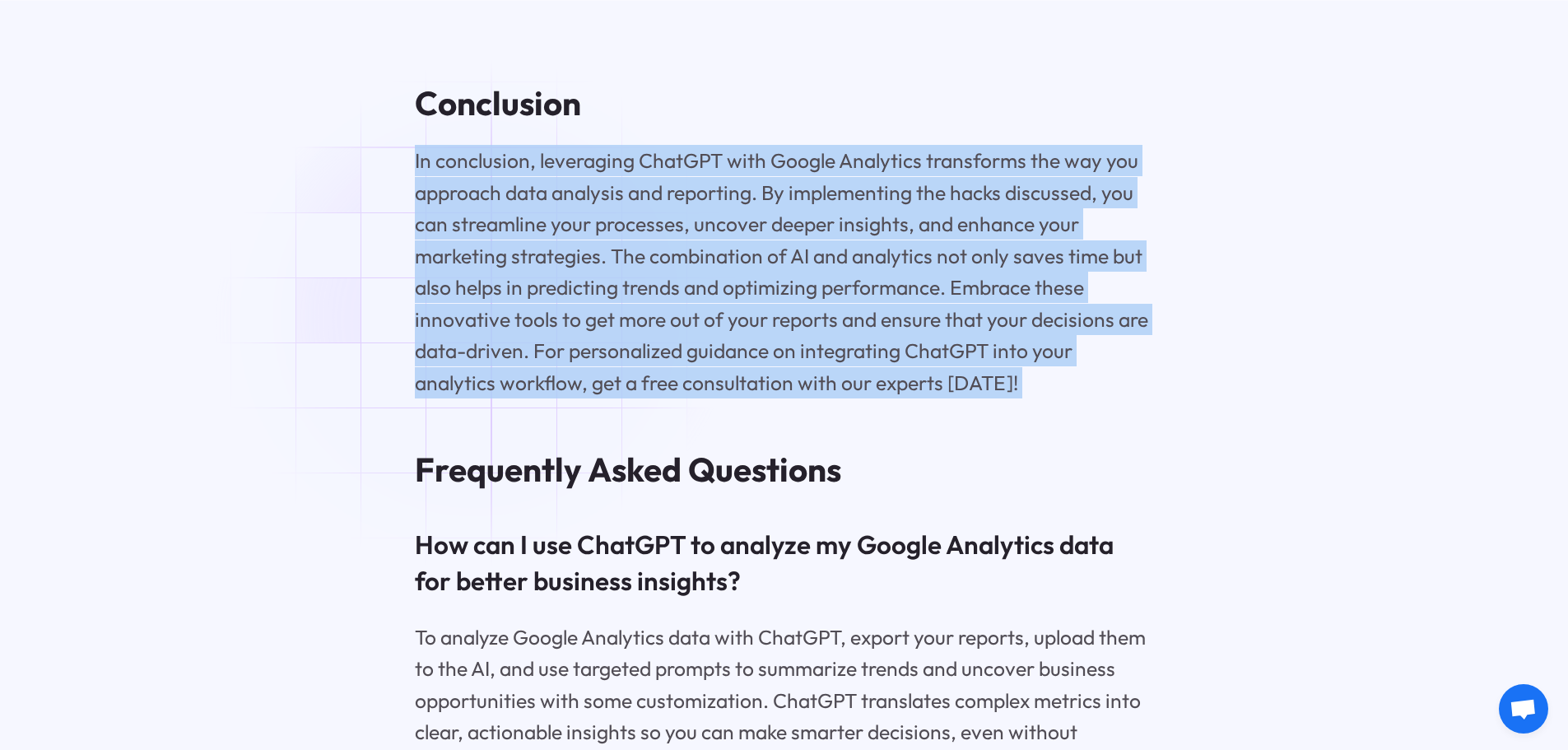
click at [464, 325] on p "In conclusion, leveraging ChatGPT with Google Analytics transforms the way you …" at bounding box center [783, 272] width 738 height 254
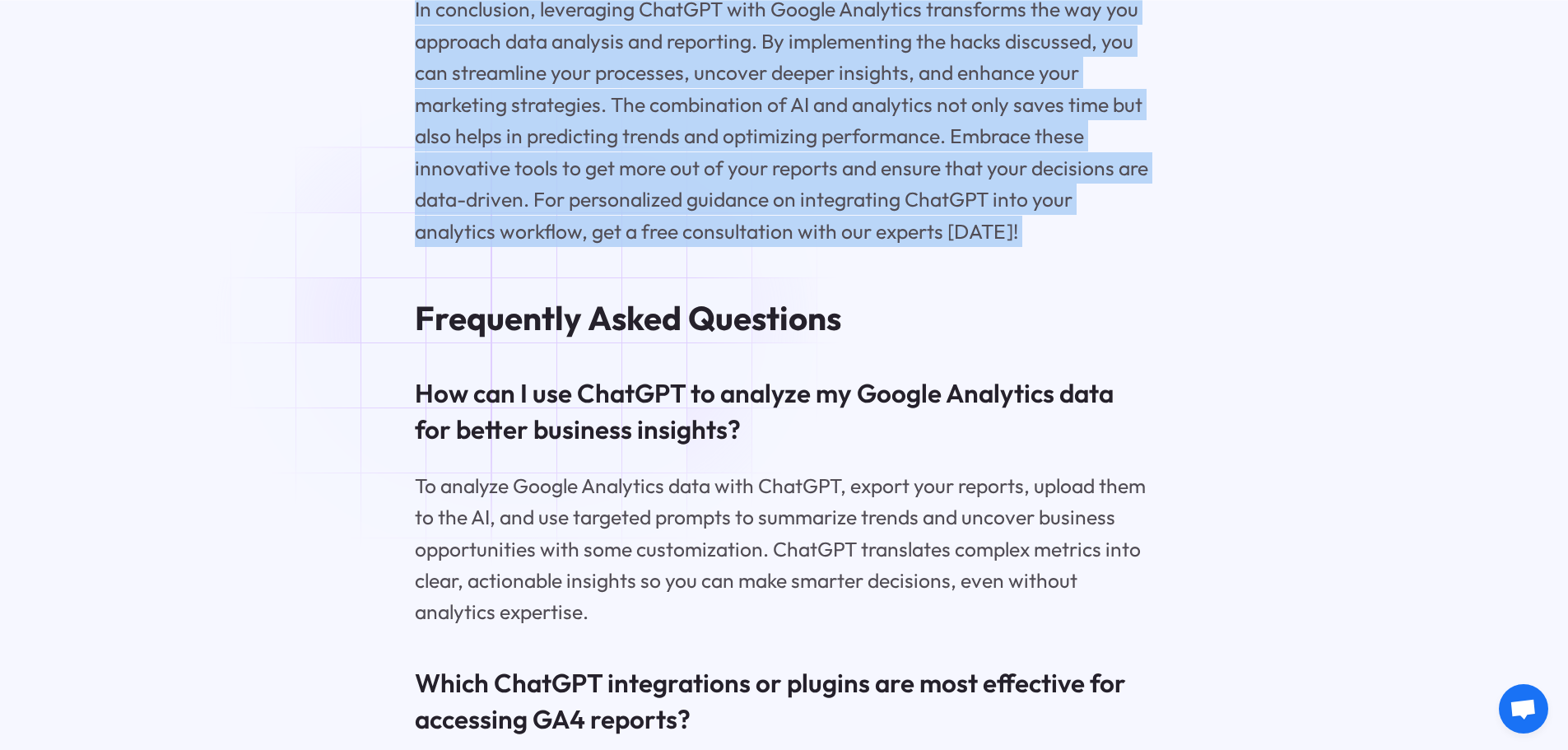
scroll to position [11604, 0]
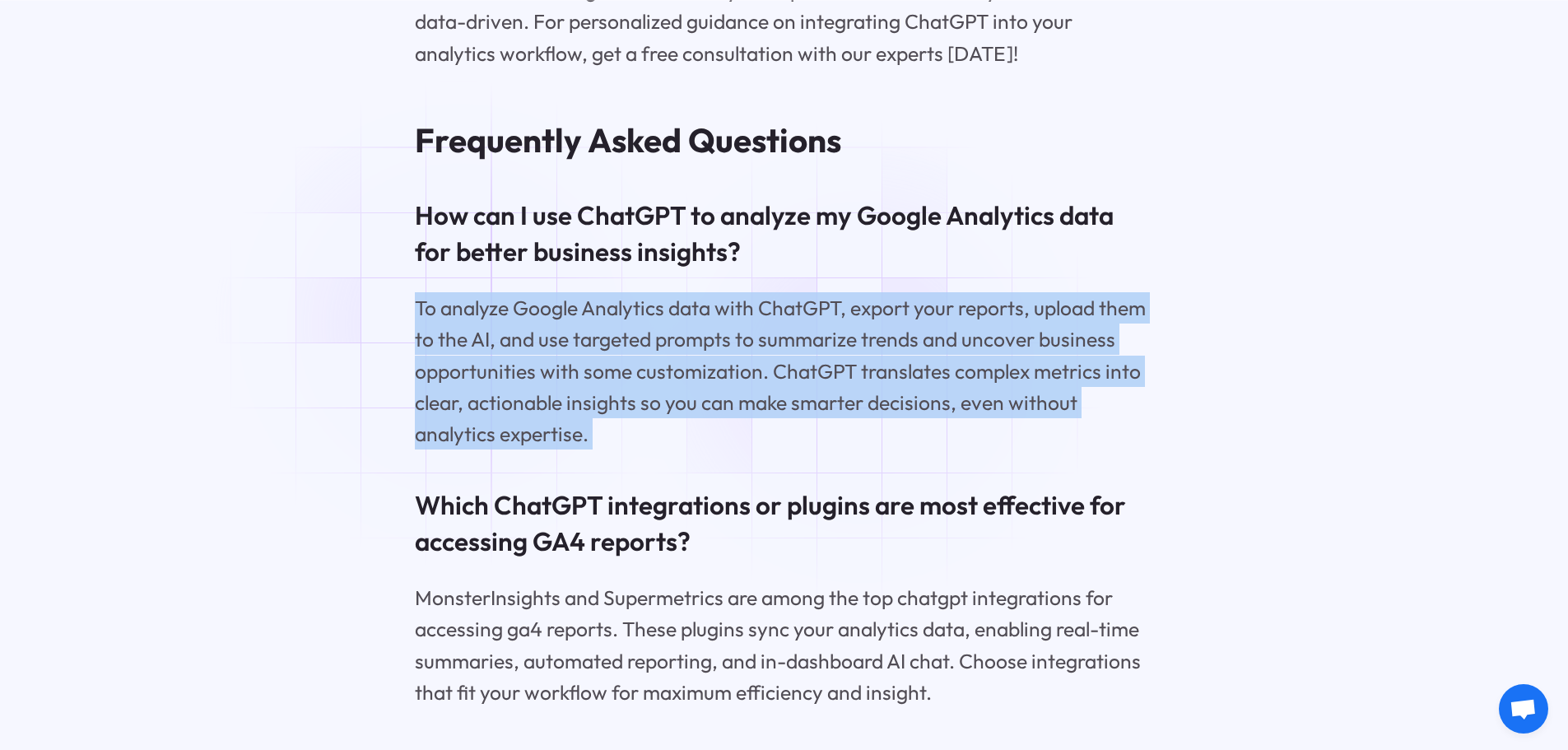
click at [463, 364] on p "To analyze Google Analytics data with ChatGPT, export your reports, upload them…" at bounding box center [783, 371] width 738 height 158
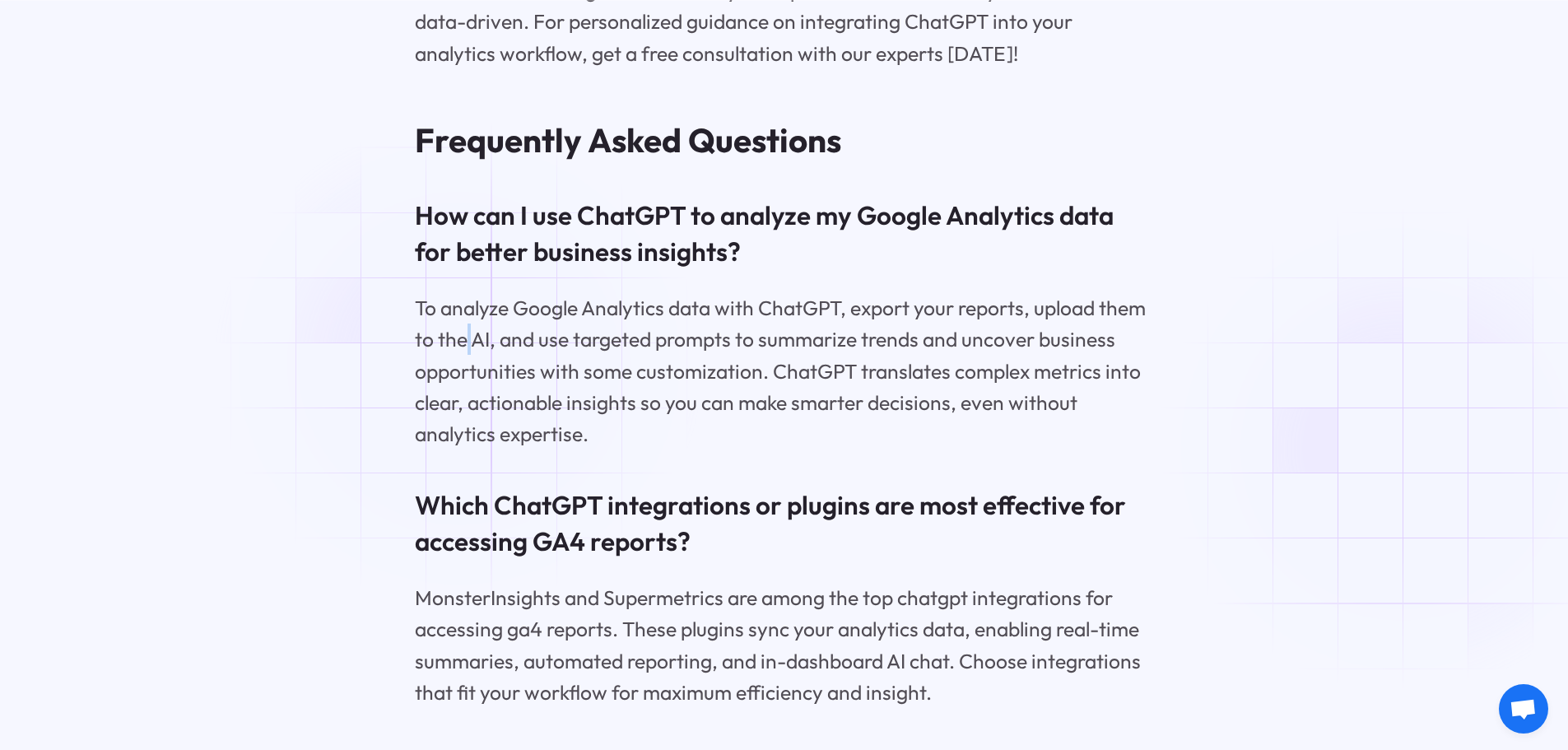
click at [463, 364] on p "To analyze Google Analytics data with ChatGPT, export your reports, upload them…" at bounding box center [783, 371] width 738 height 158
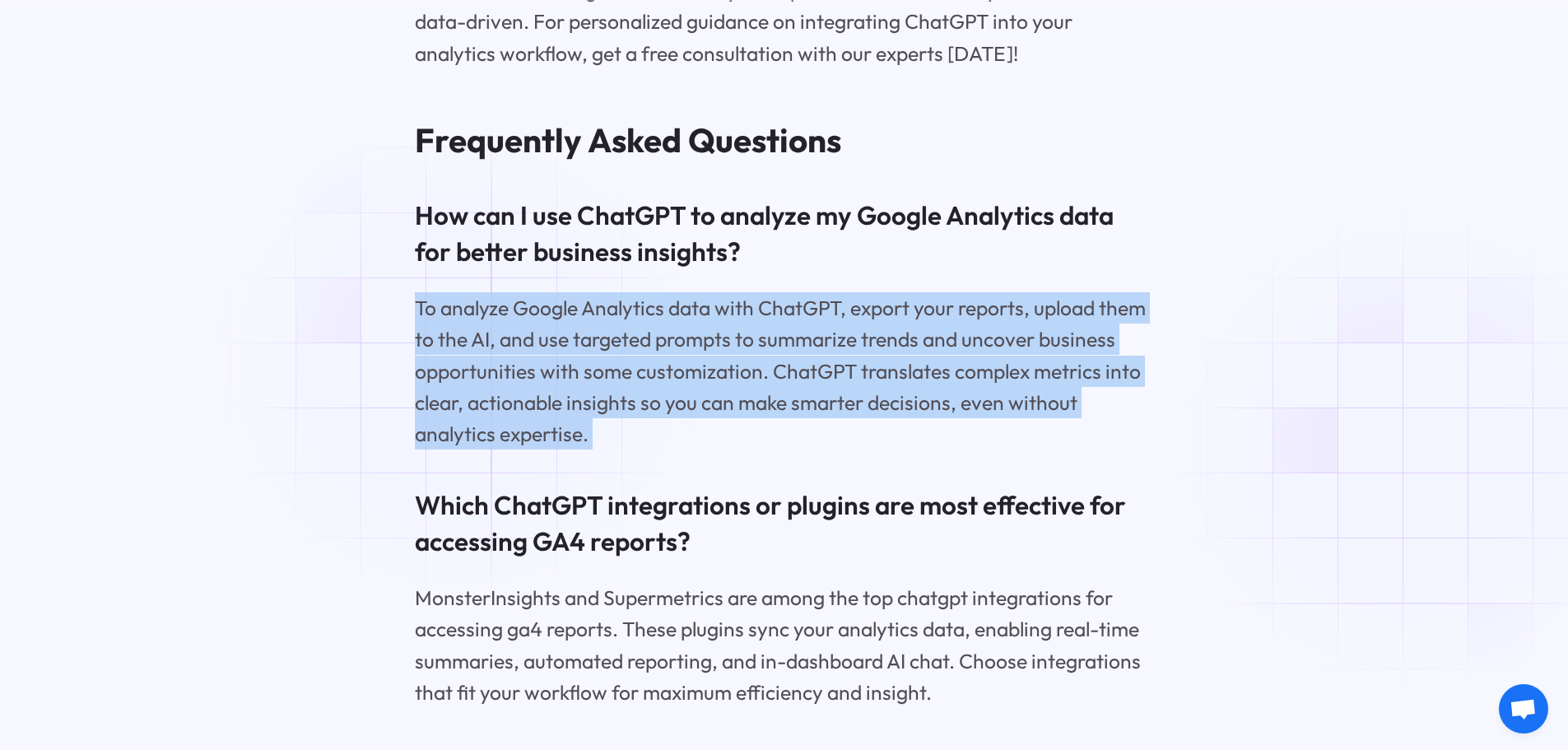
click at [463, 364] on p "To analyze Google Analytics data with ChatGPT, export your reports, upload them…" at bounding box center [783, 371] width 738 height 158
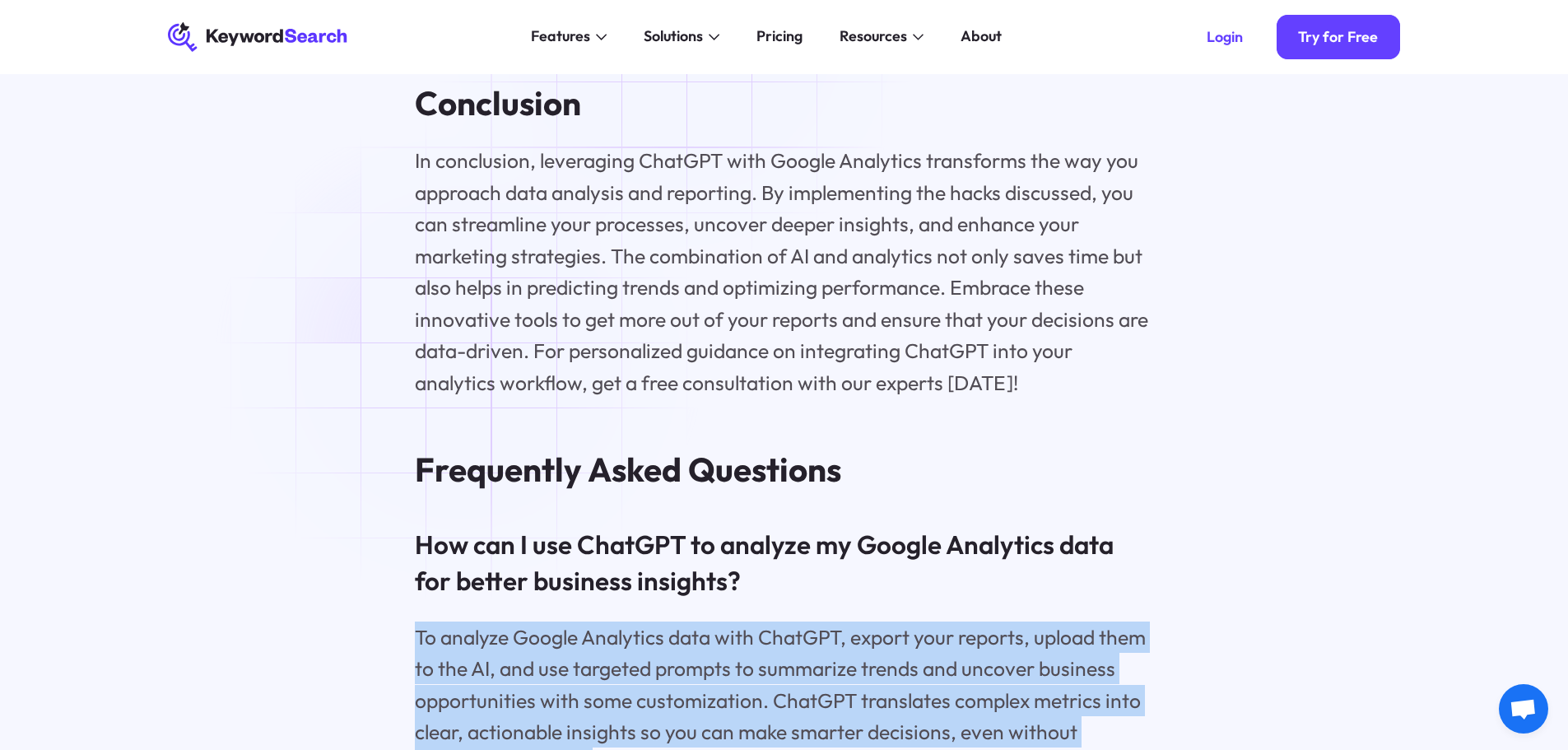
scroll to position [10780, 0]
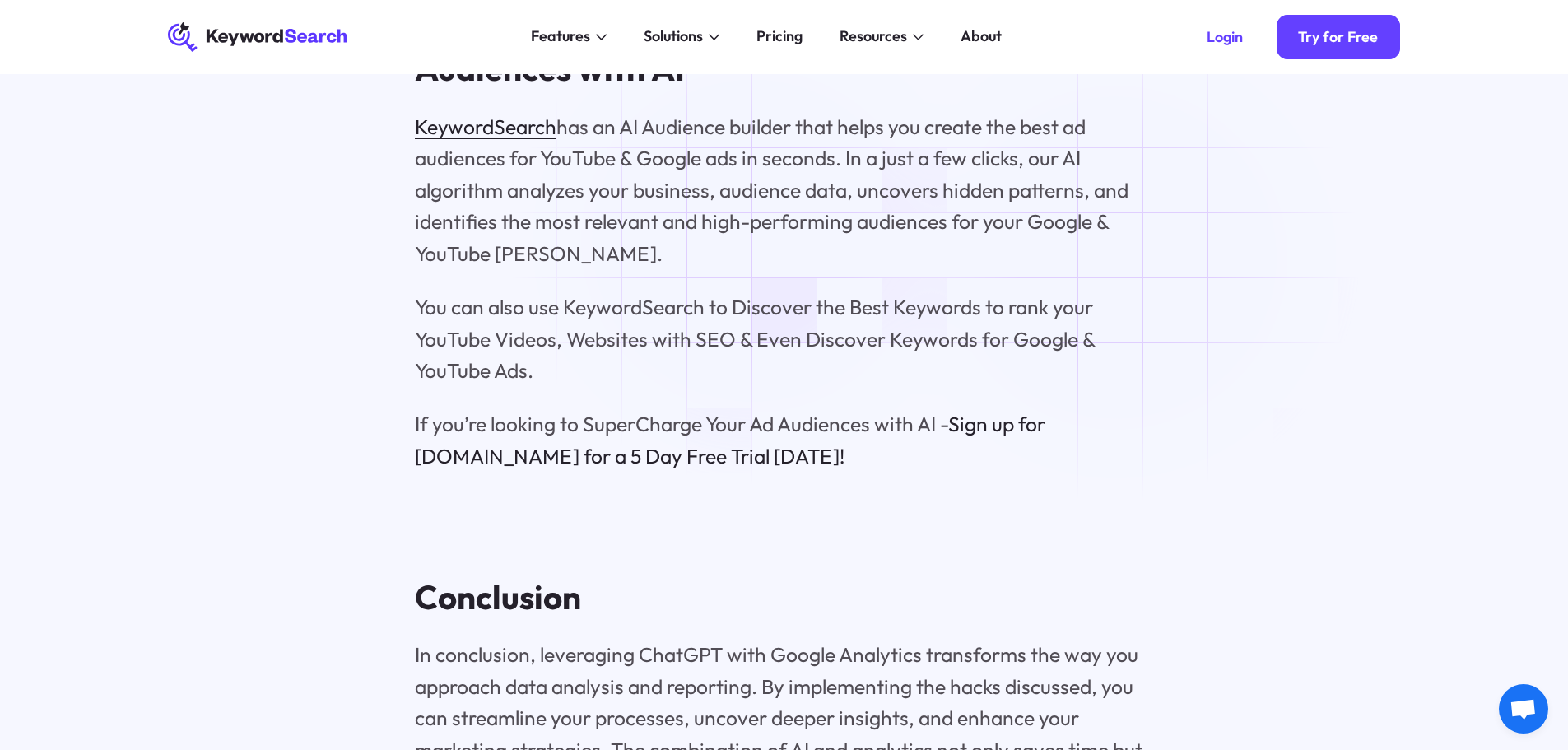
drag, startPoint x: 460, startPoint y: 344, endPoint x: 1124, endPoint y: 258, distance: 669.5
click at [1124, 258] on p "KeywordSearch has an AI Audience builder that helps you create the best ad audi…" at bounding box center [783, 189] width 738 height 158
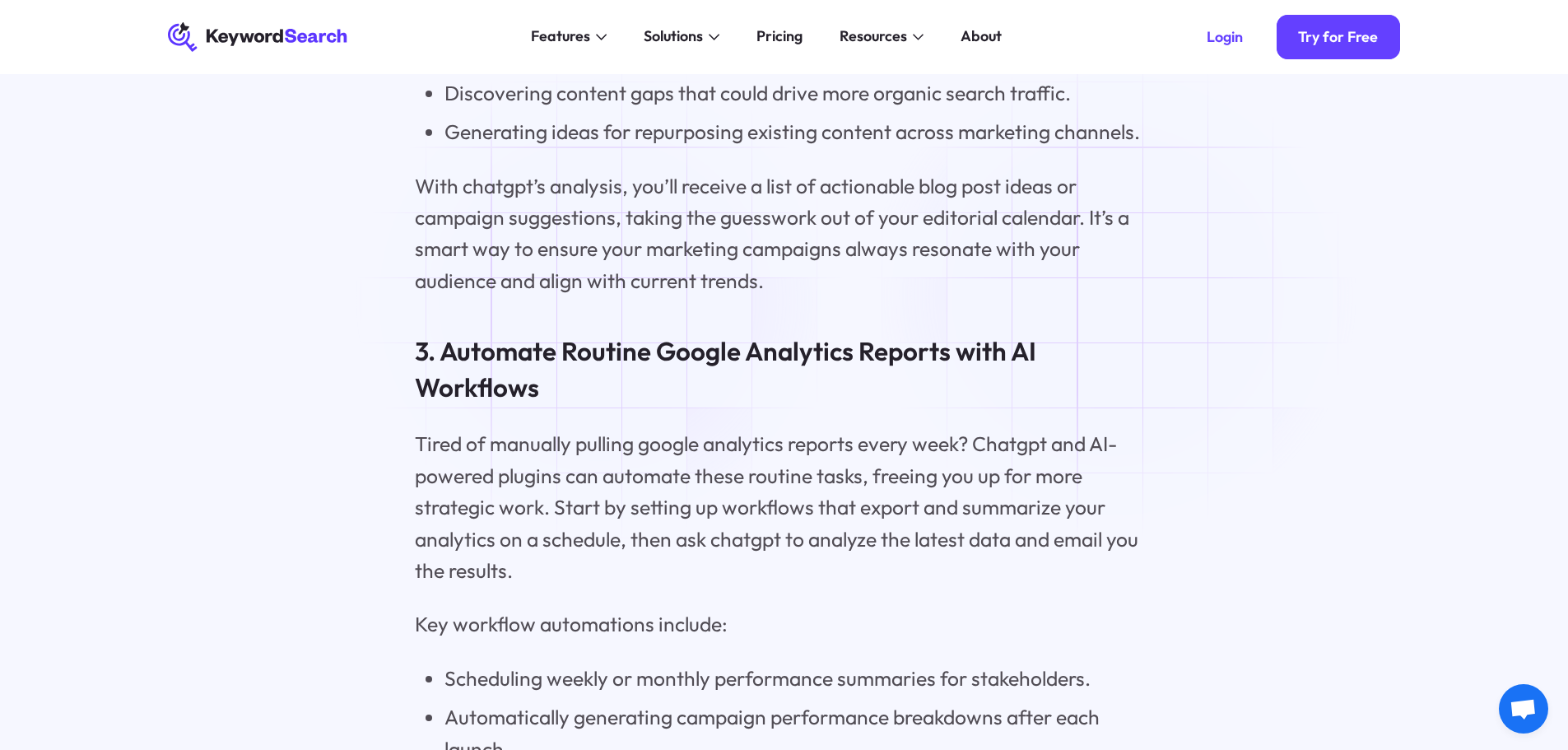
scroll to position [3454, 0]
